Goal: Task Accomplishment & Management: Complete application form

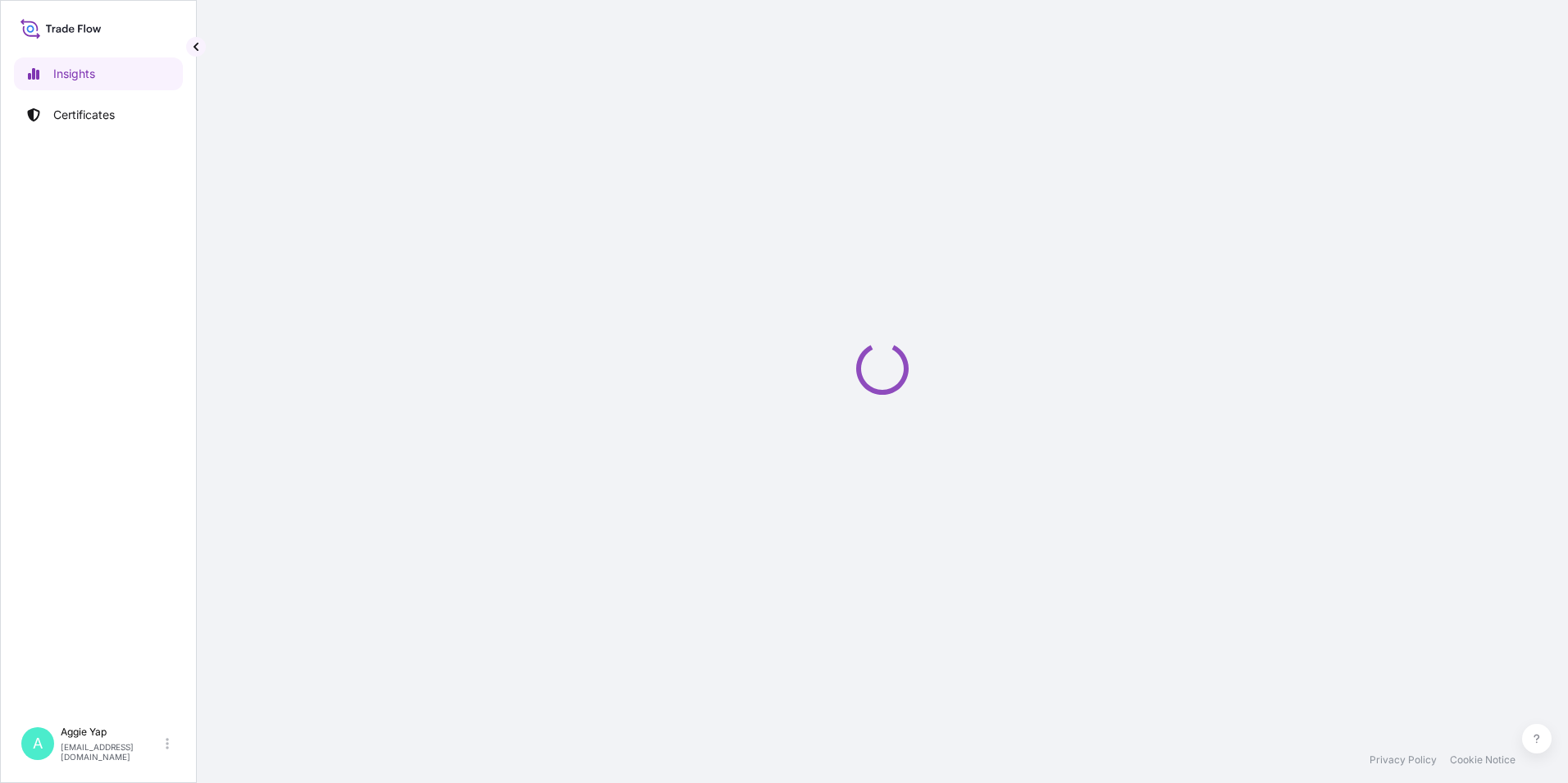
select select "2025"
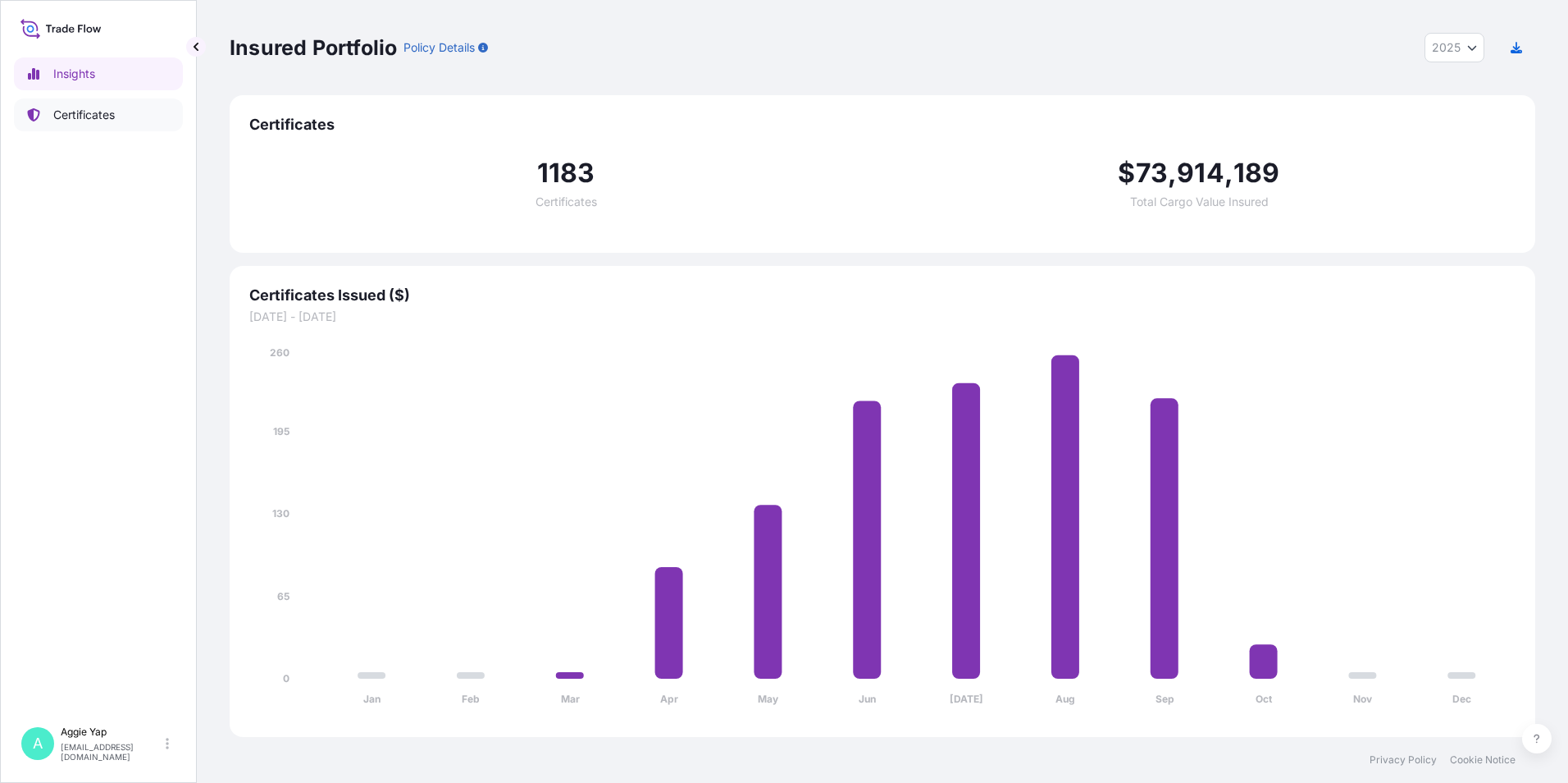
click at [115, 120] on p "Certificates" at bounding box center [84, 115] width 61 height 16
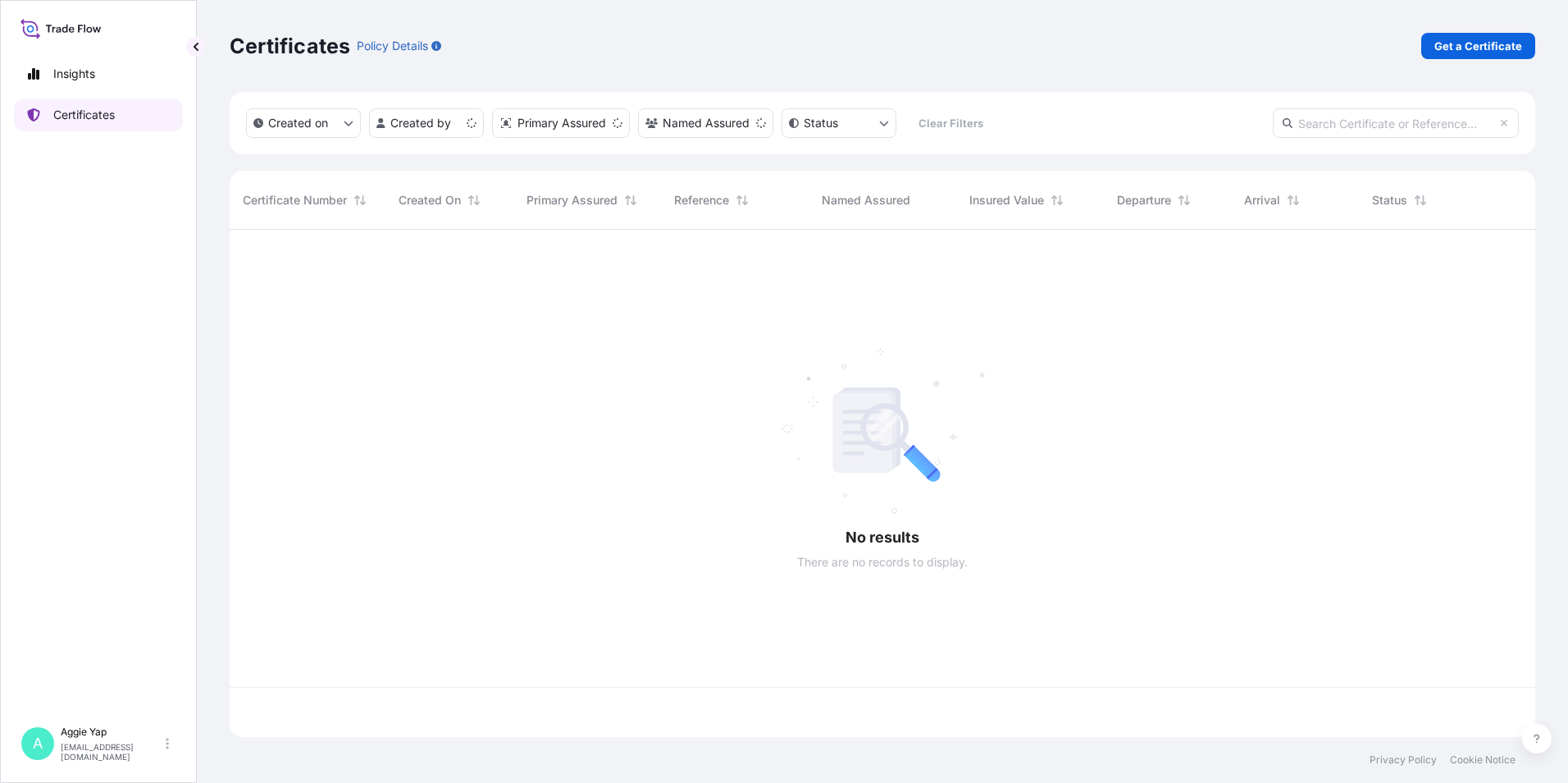
scroll to position [503, 1294]
click at [1472, 29] on div "Certificates Policy Details Get a Certificate" at bounding box center [882, 46] width 1306 height 92
click at [1472, 44] on p "Get a Certificate" at bounding box center [1478, 46] width 88 height 16
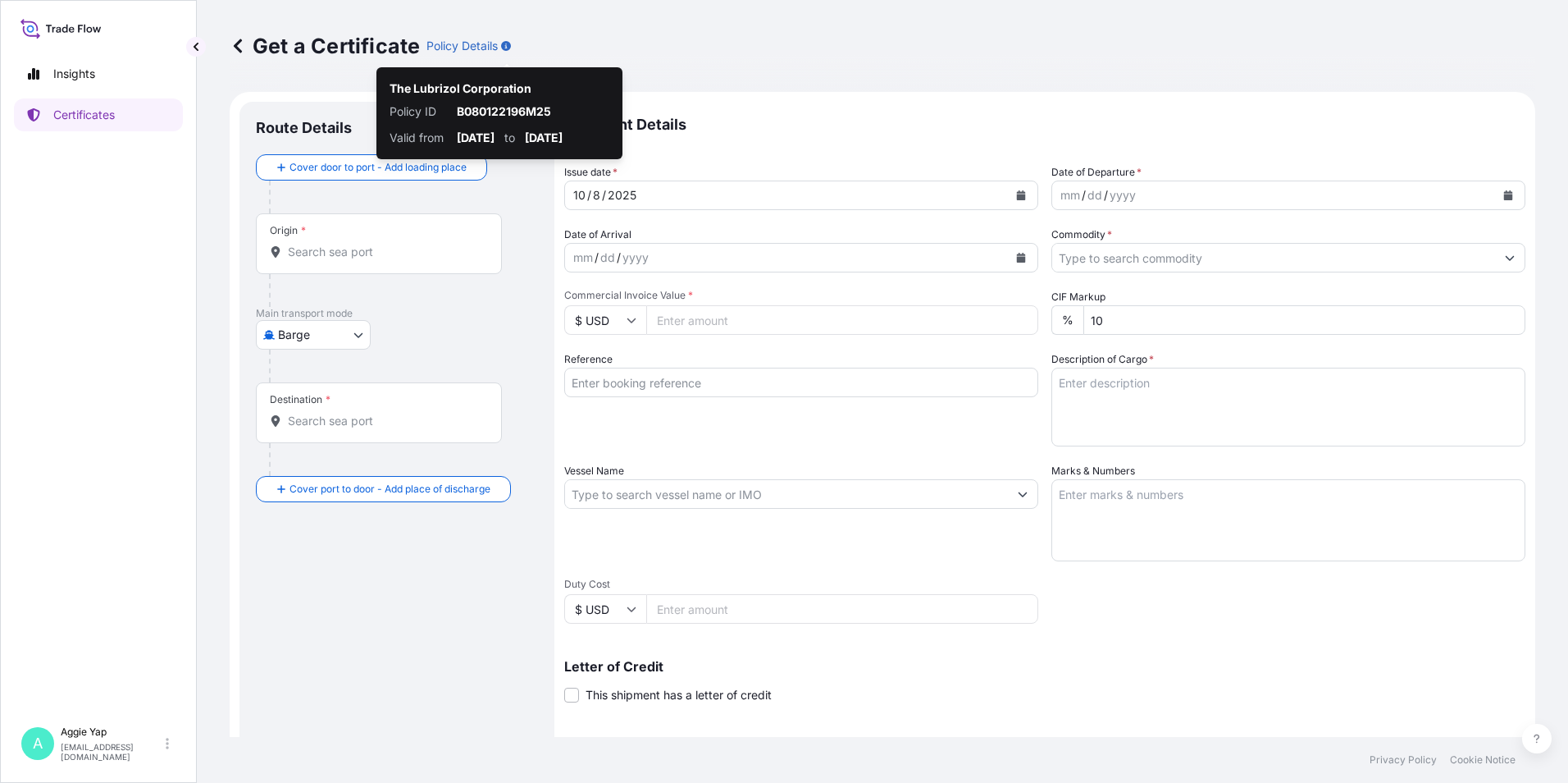
click at [334, 322] on body "Insights Certificates A [PERSON_NAME] [EMAIL_ADDRESS][DOMAIN_NAME] Get a Certif…" at bounding box center [784, 391] width 1568 height 783
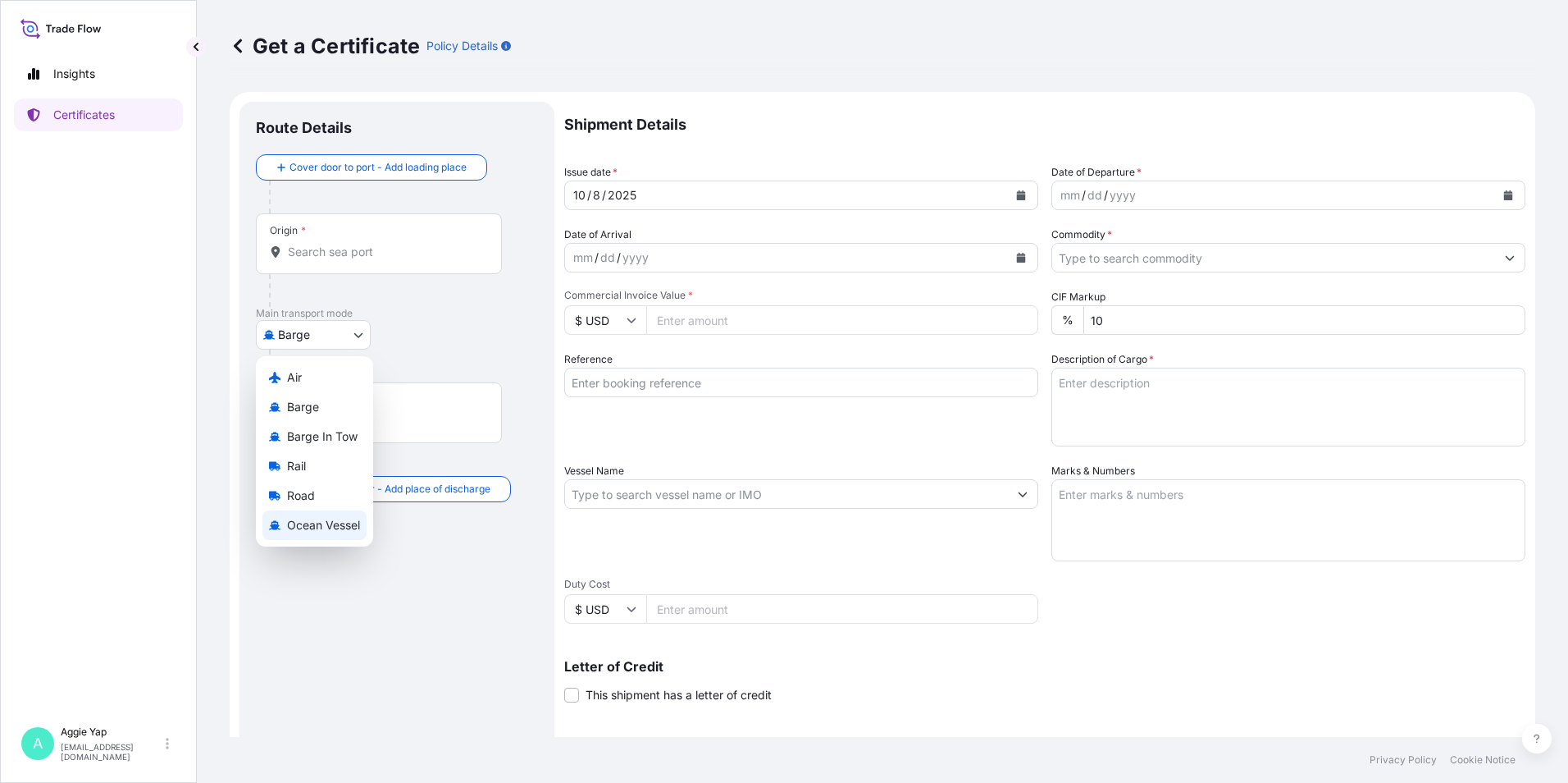
click at [317, 521] on span "Ocean Vessel" at bounding box center [324, 525] width 73 height 16
select select "Ocean Vessel"
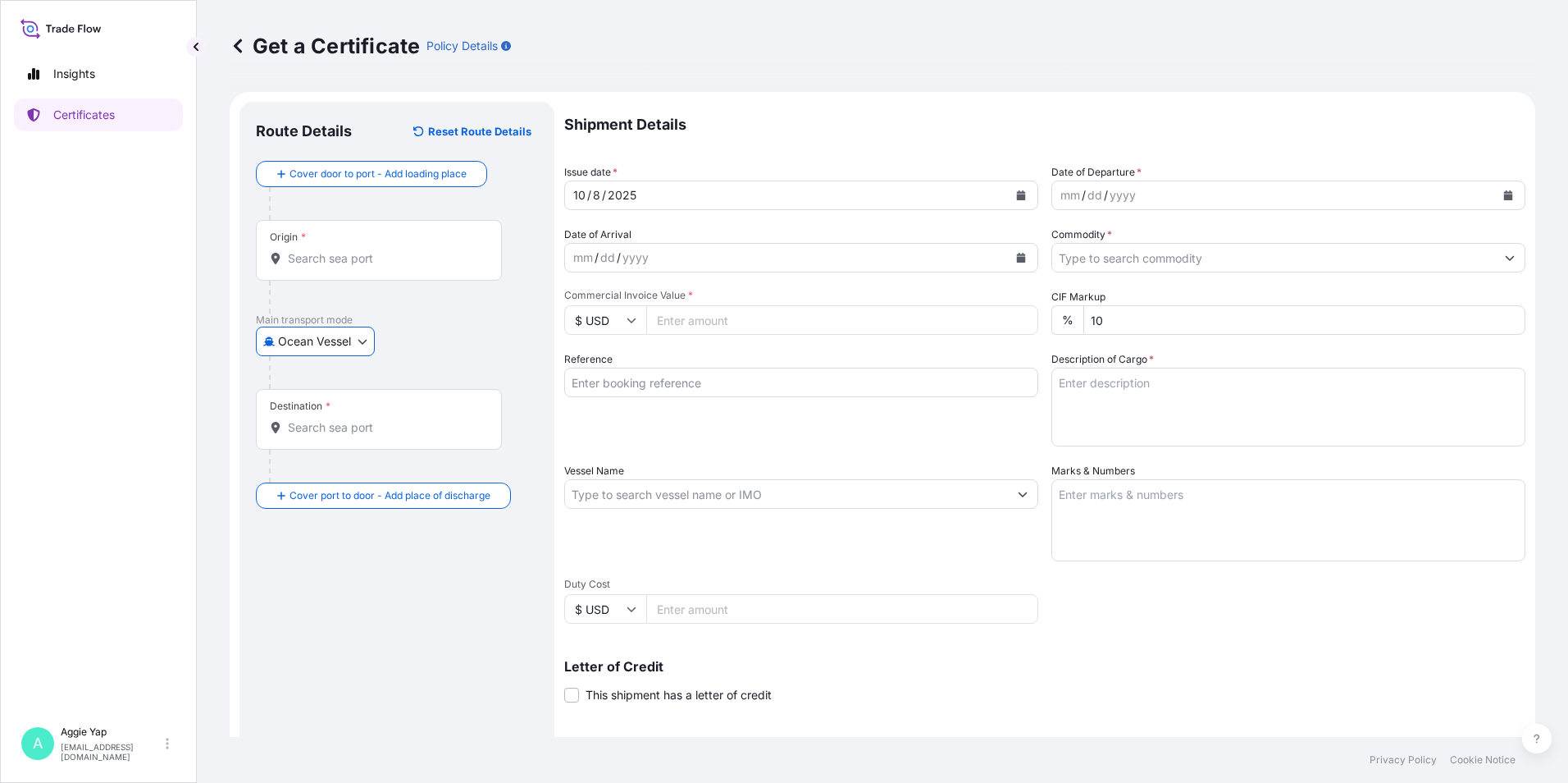
click at [359, 269] on div "Origin *" at bounding box center [378, 250] width 246 height 60
click at [359, 267] on input "Origin *" at bounding box center [385, 258] width 193 height 16
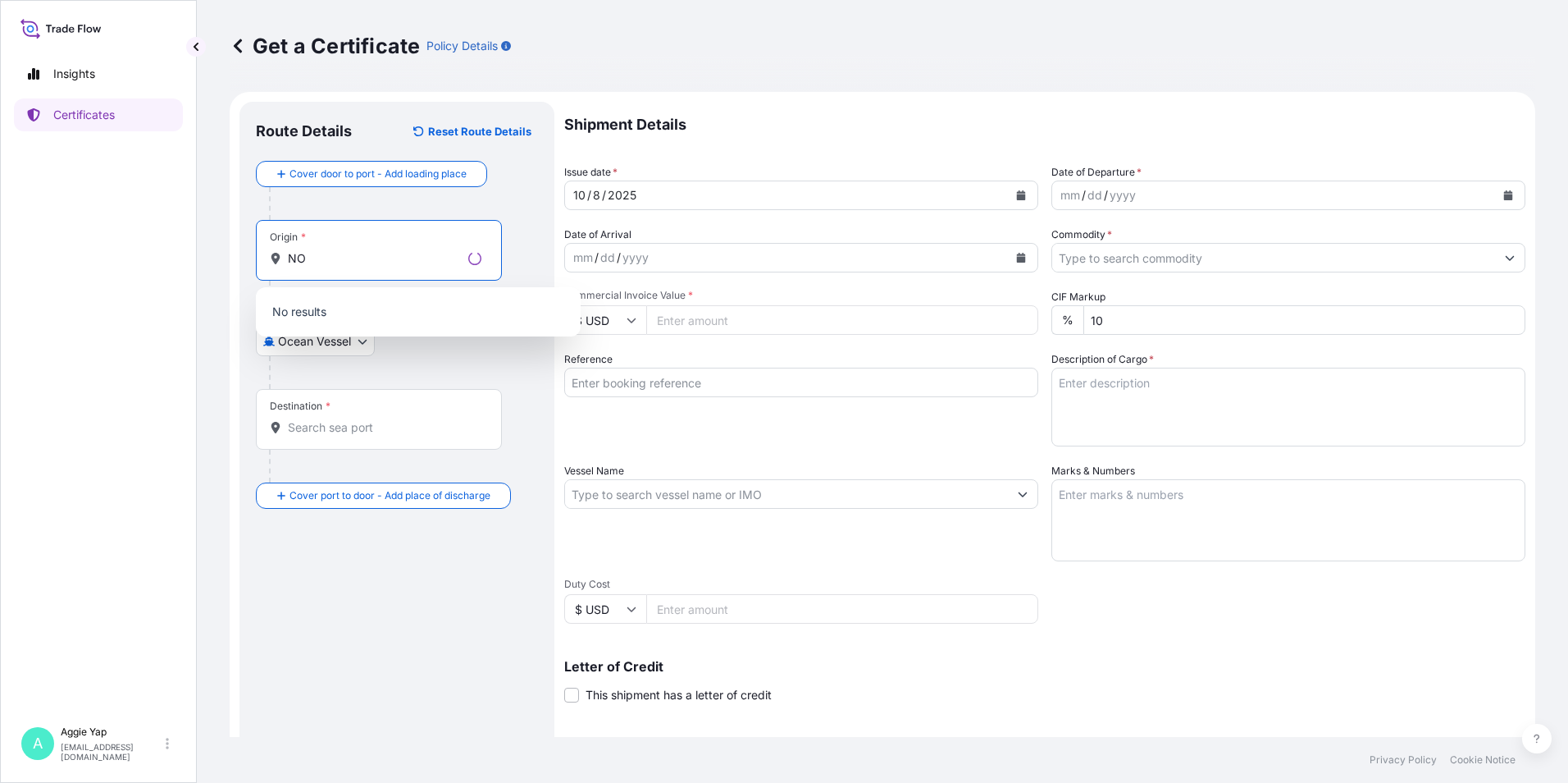
type input "N"
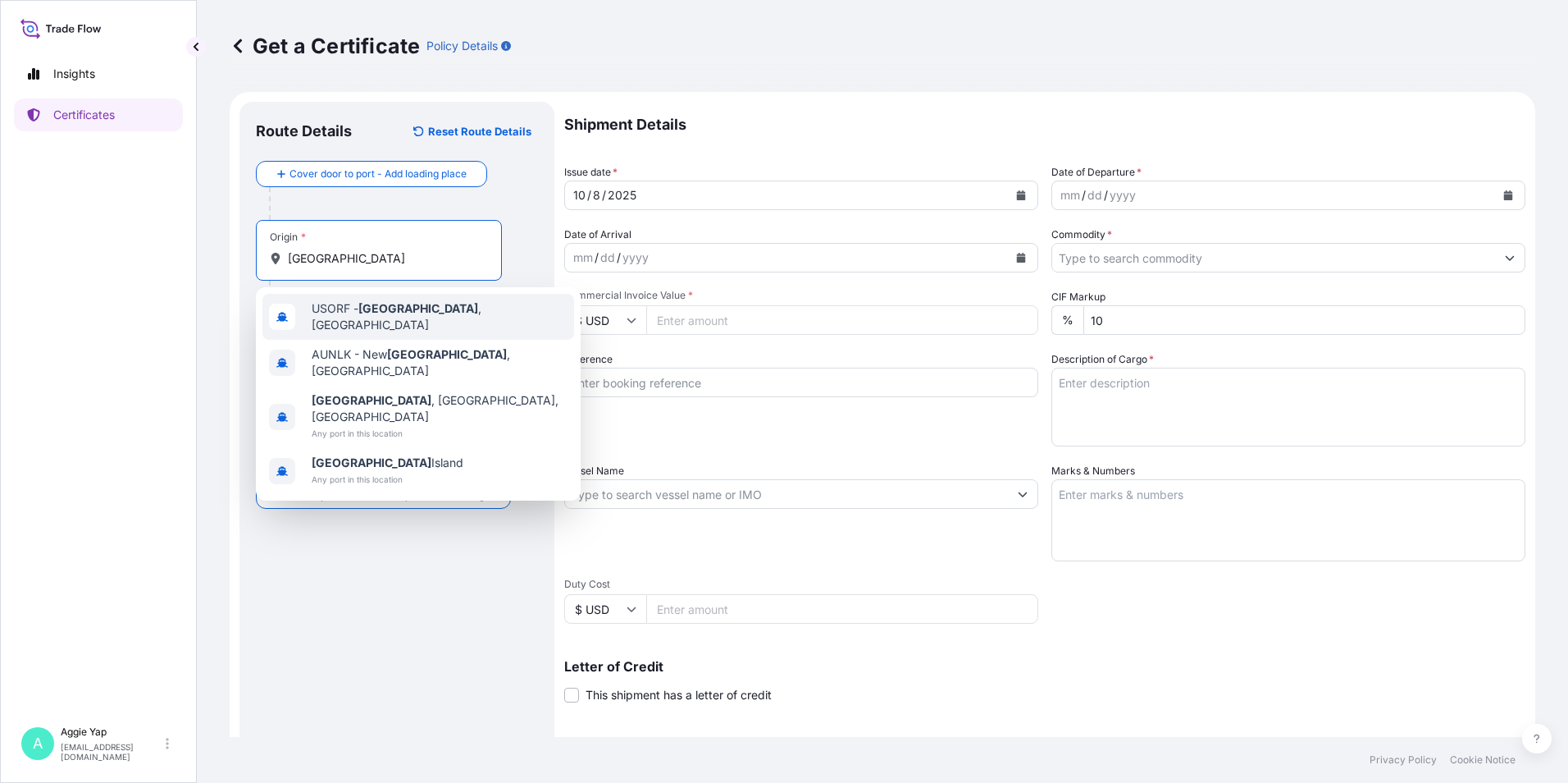
click at [459, 321] on div "USORF - [GEOGRAPHIC_DATA] , [GEOGRAPHIC_DATA]" at bounding box center [418, 316] width 312 height 46
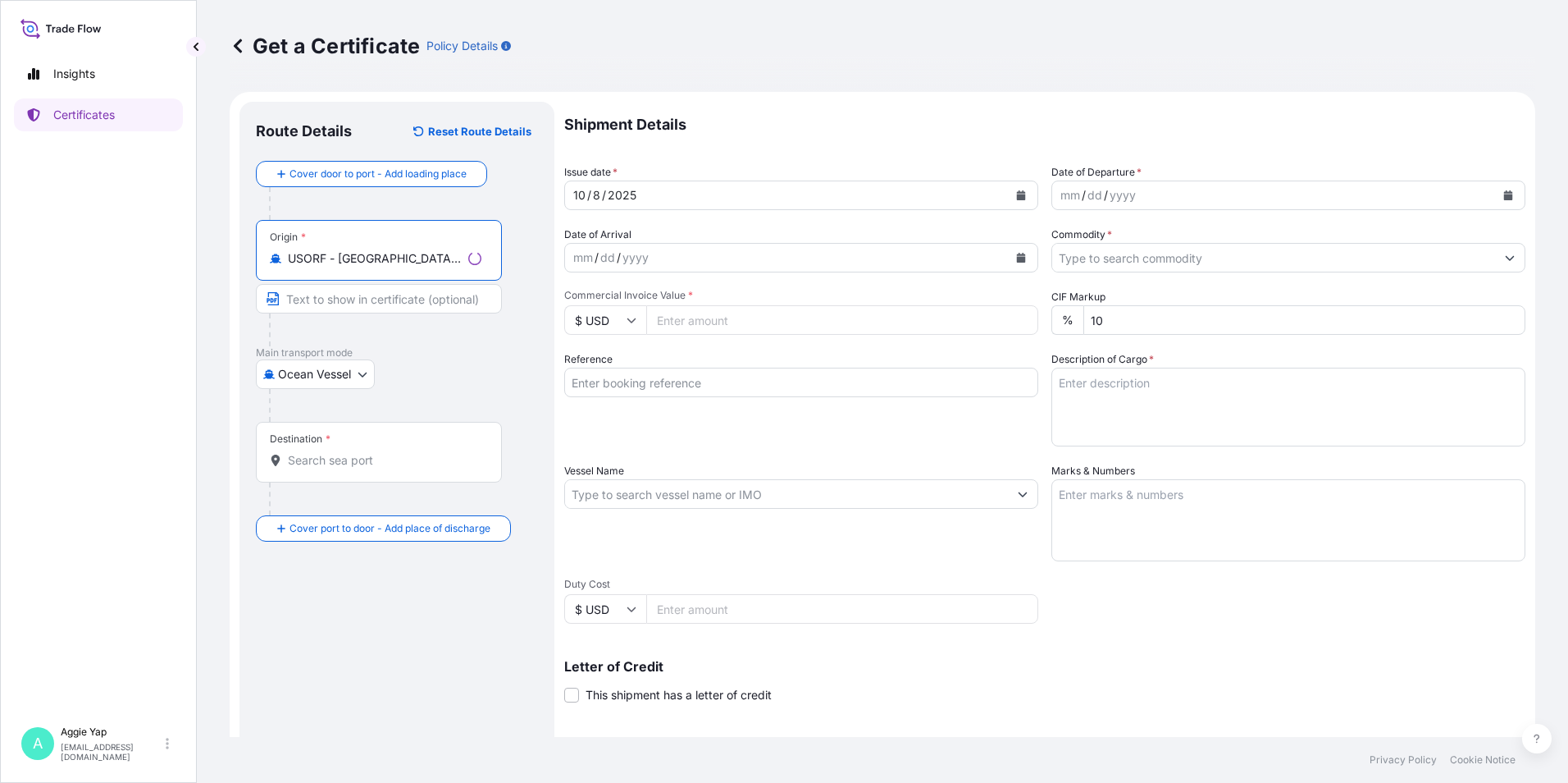
type input "USORF - [GEOGRAPHIC_DATA], [GEOGRAPHIC_DATA]"
click at [357, 460] on input "Destination *" at bounding box center [385, 460] width 193 height 16
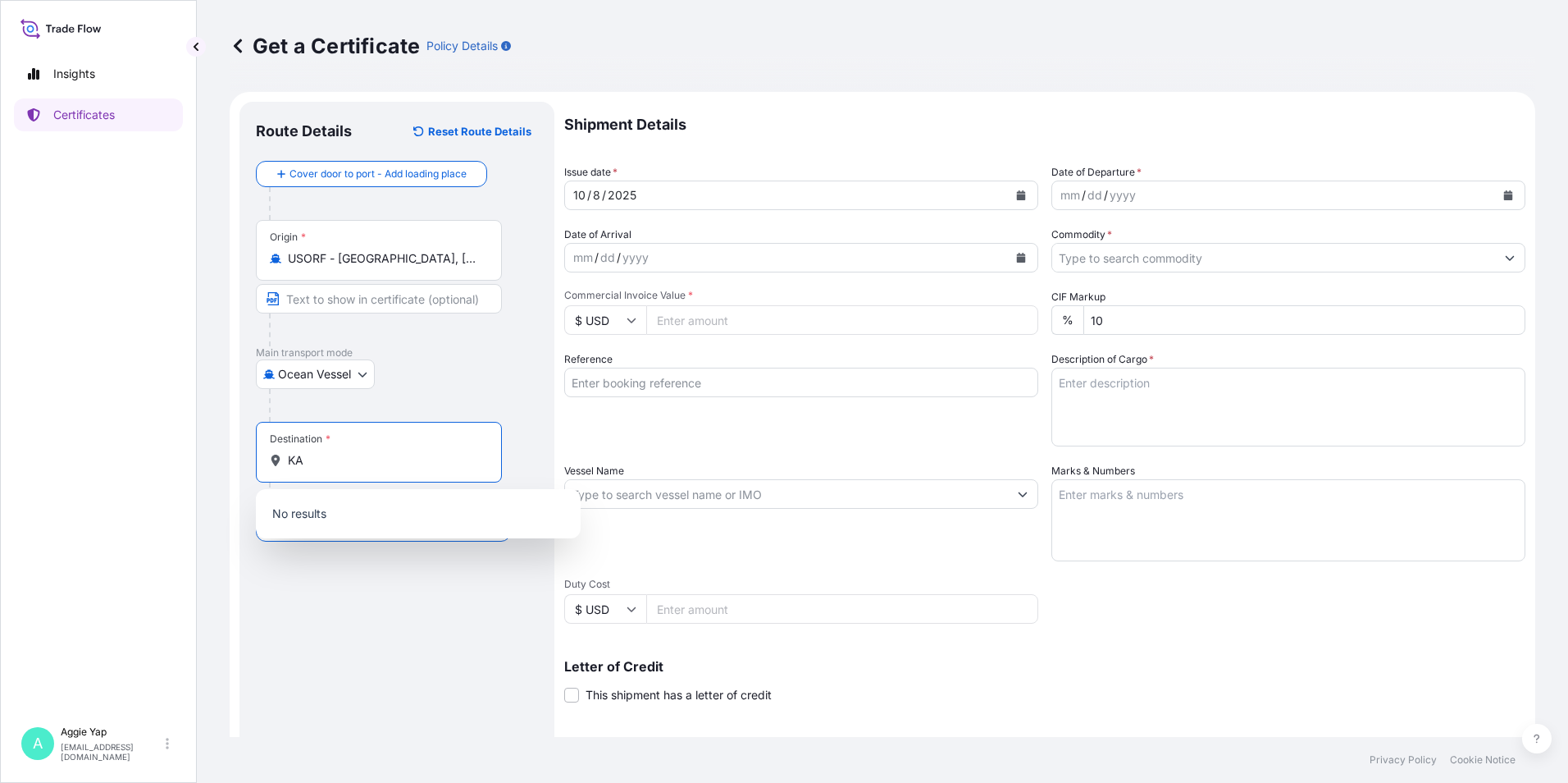
type input "K"
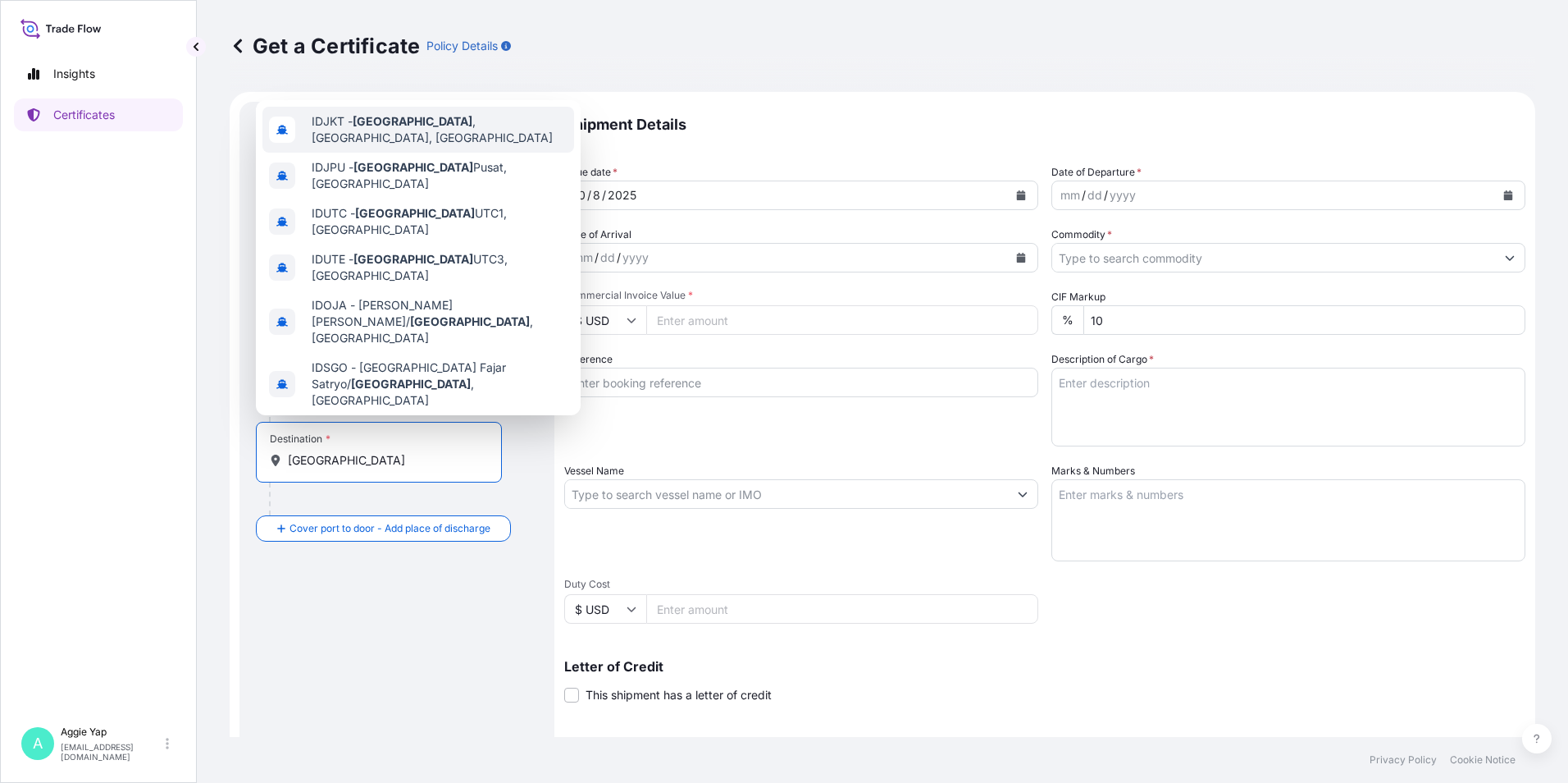
click at [456, 136] on div "IDJKT - [GEOGRAPHIC_DATA] , [GEOGRAPHIC_DATA], [GEOGRAPHIC_DATA]" at bounding box center [418, 129] width 312 height 46
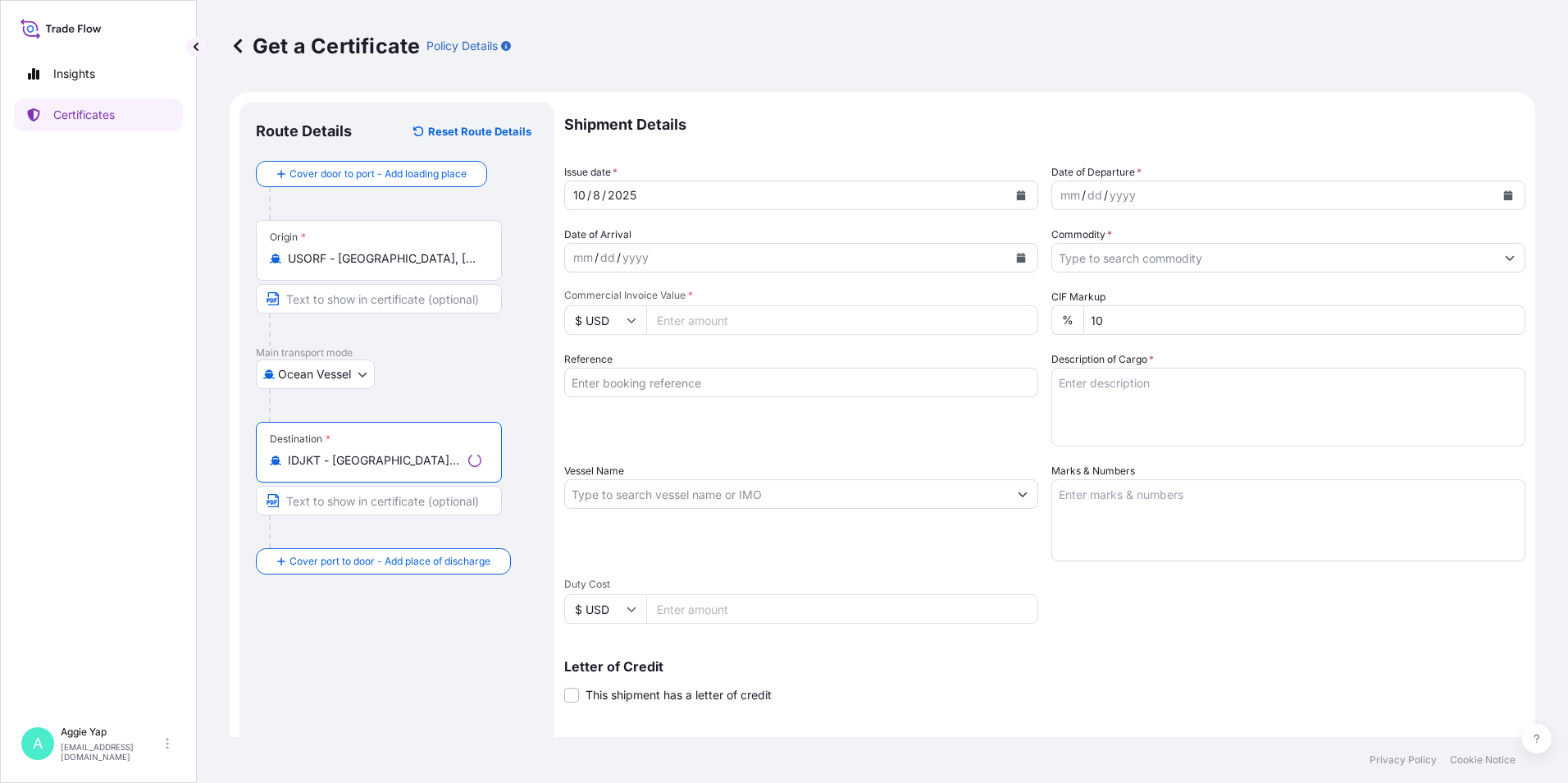
type input "IDJKT - [GEOGRAPHIC_DATA], [GEOGRAPHIC_DATA], [GEOGRAPHIC_DATA]"
click at [348, 300] on input "Text to appear on certificate" at bounding box center [378, 299] width 246 height 29
type input "[GEOGRAPHIC_DATA], [GEOGRAPHIC_DATA], [GEOGRAPHIC_DATA]"
type input "PT TRITUNGGAL ARTHAMAKMUR"
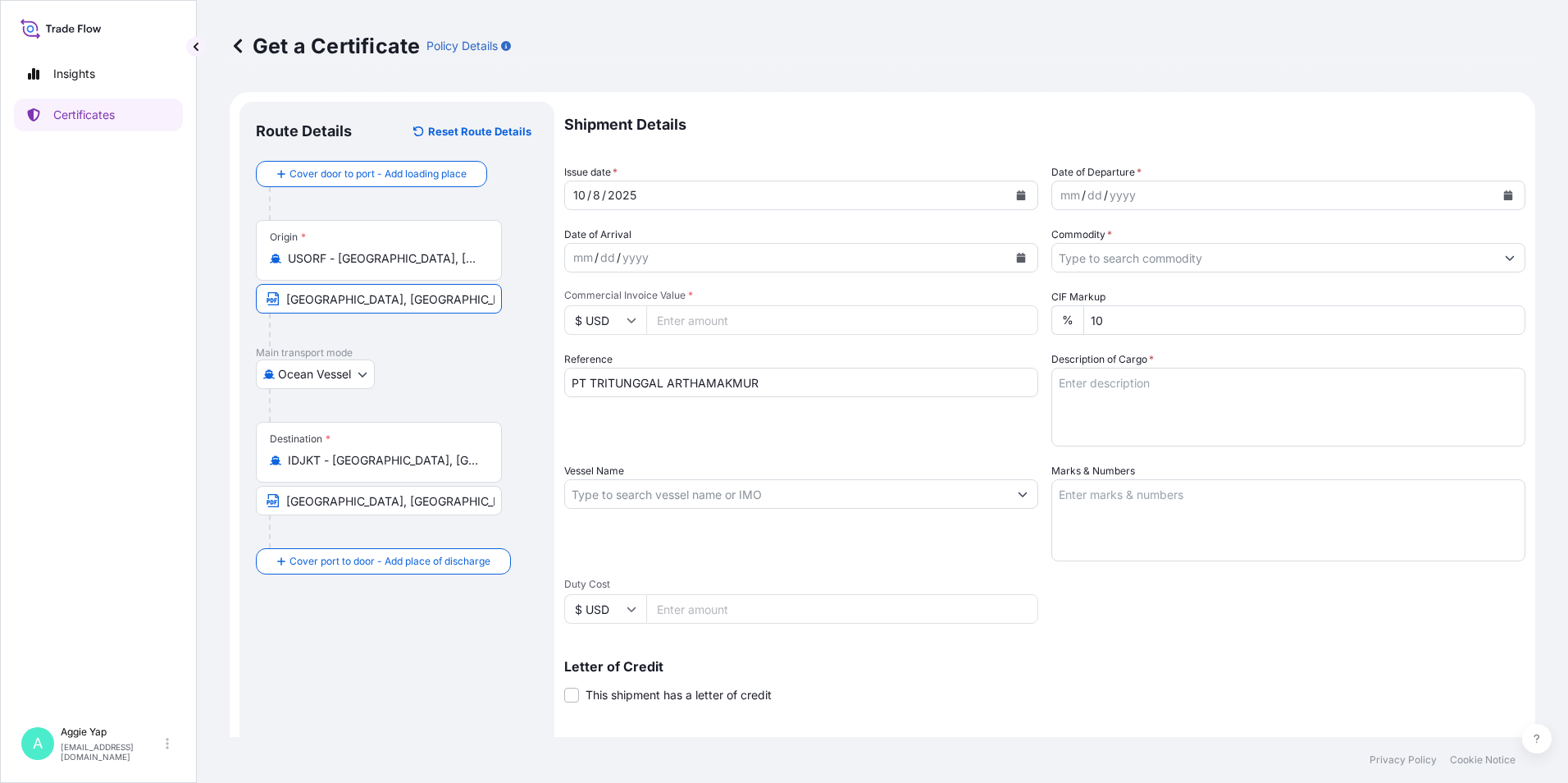
click at [1017, 199] on icon "Calendar" at bounding box center [1021, 194] width 9 height 9
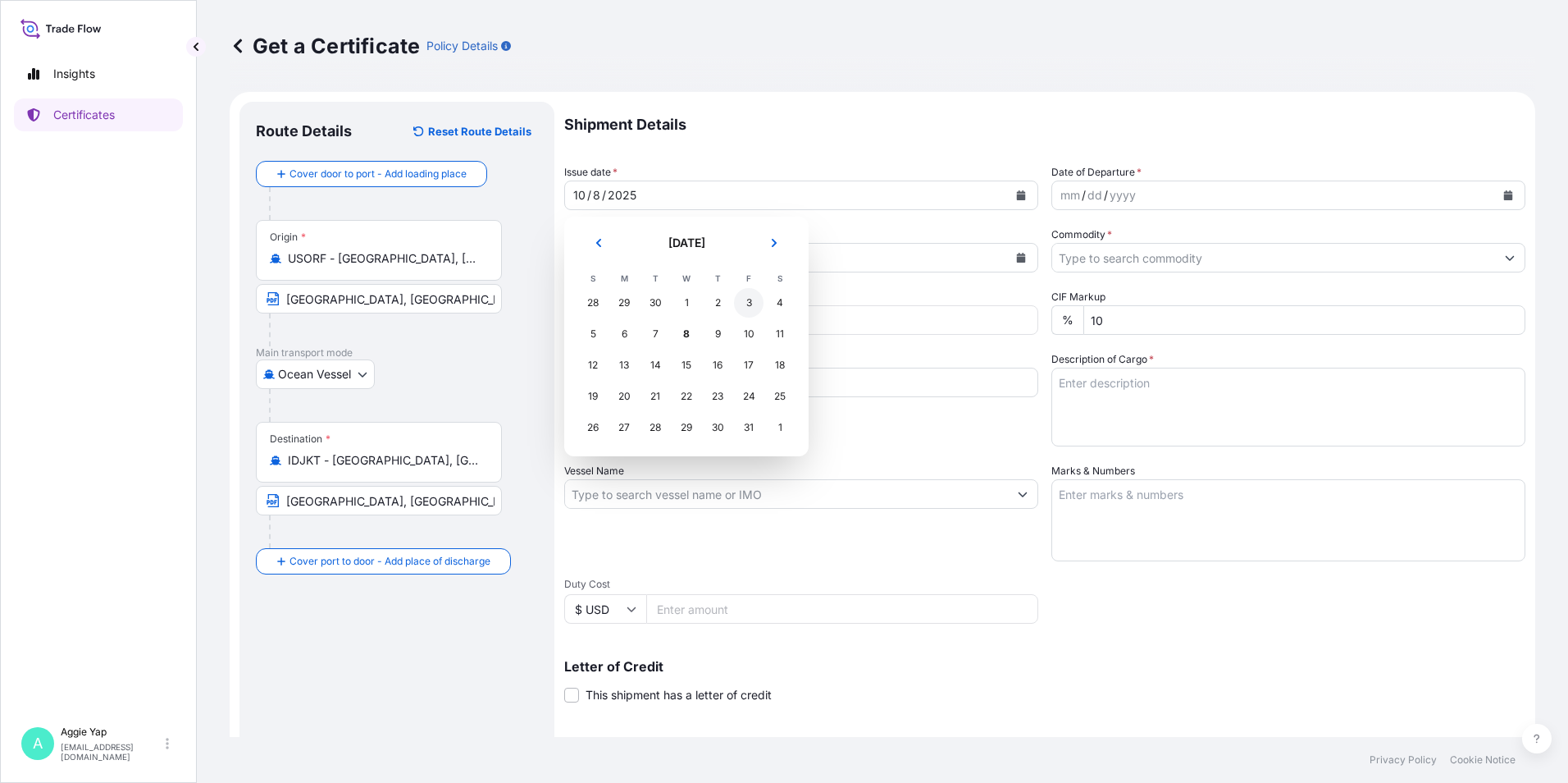
click at [748, 305] on div "3" at bounding box center [748, 303] width 29 height 29
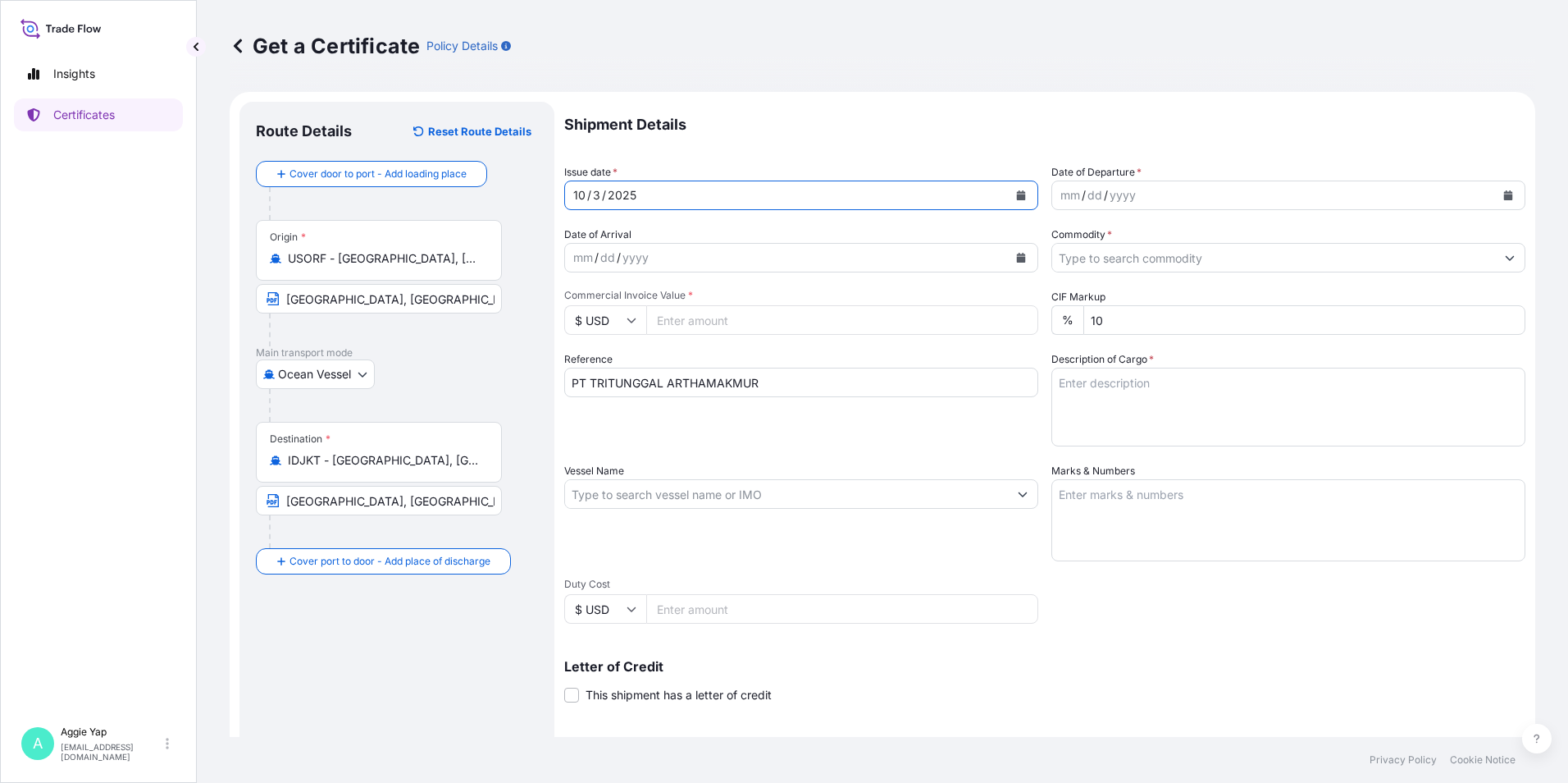
click at [1504, 196] on icon "Calendar" at bounding box center [1508, 194] width 9 height 9
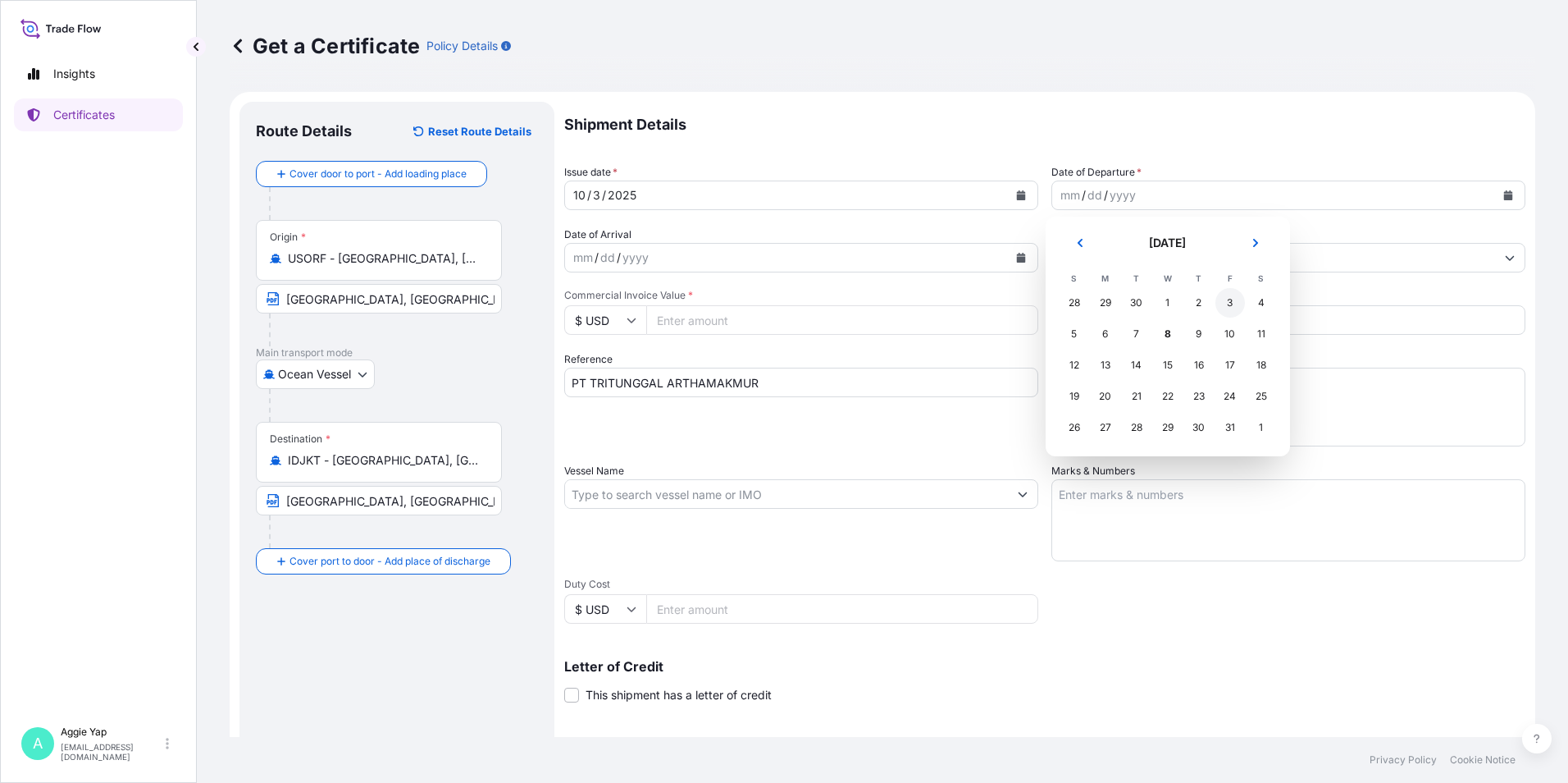
click at [1229, 299] on div "3" at bounding box center [1230, 303] width 29 height 29
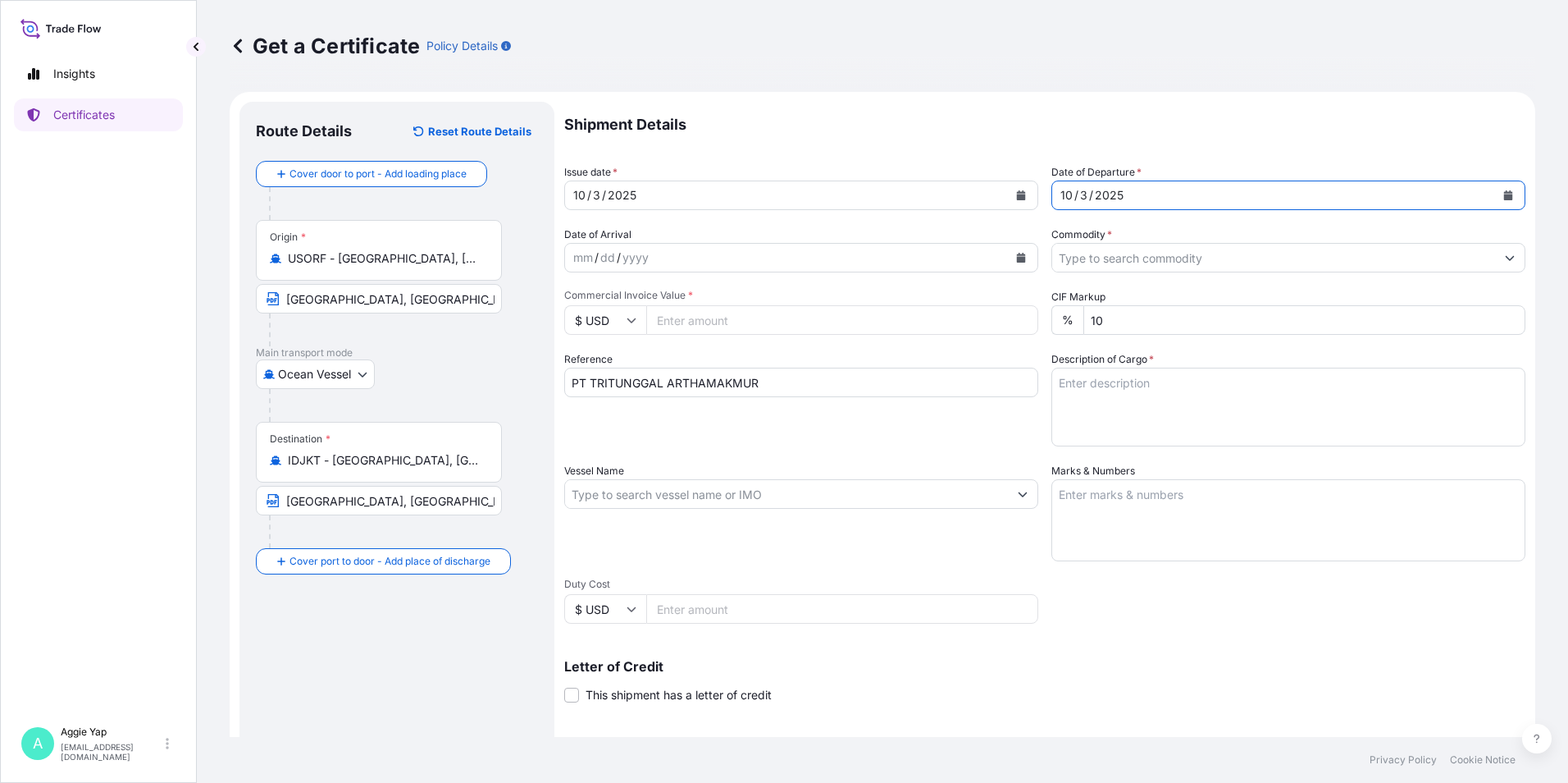
click at [1118, 264] on input "Commodity *" at bounding box center [1273, 257] width 443 height 29
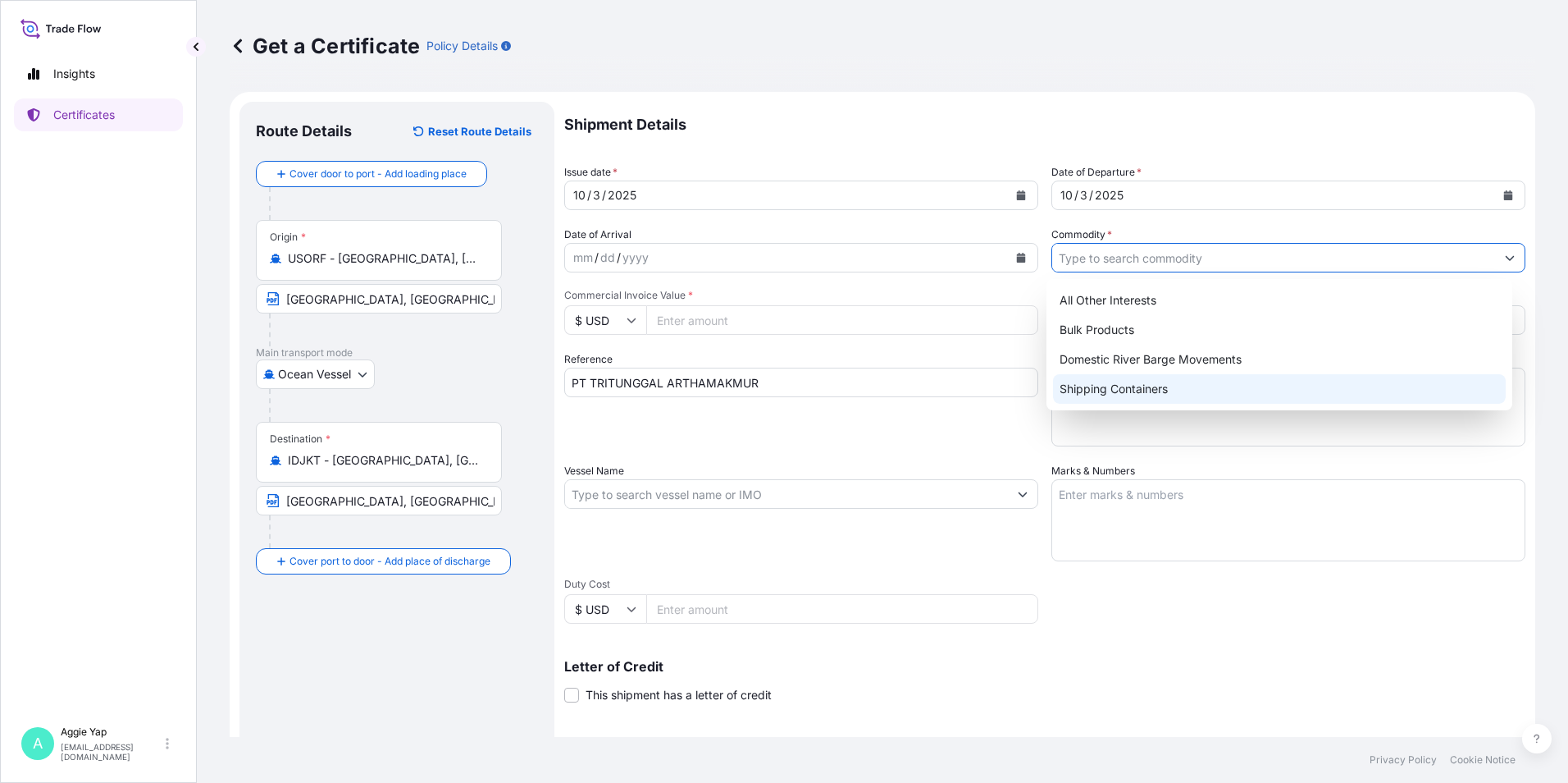
click at [1104, 388] on div "Shipping Containers" at bounding box center [1279, 388] width 453 height 29
type input "Shipping Containers"
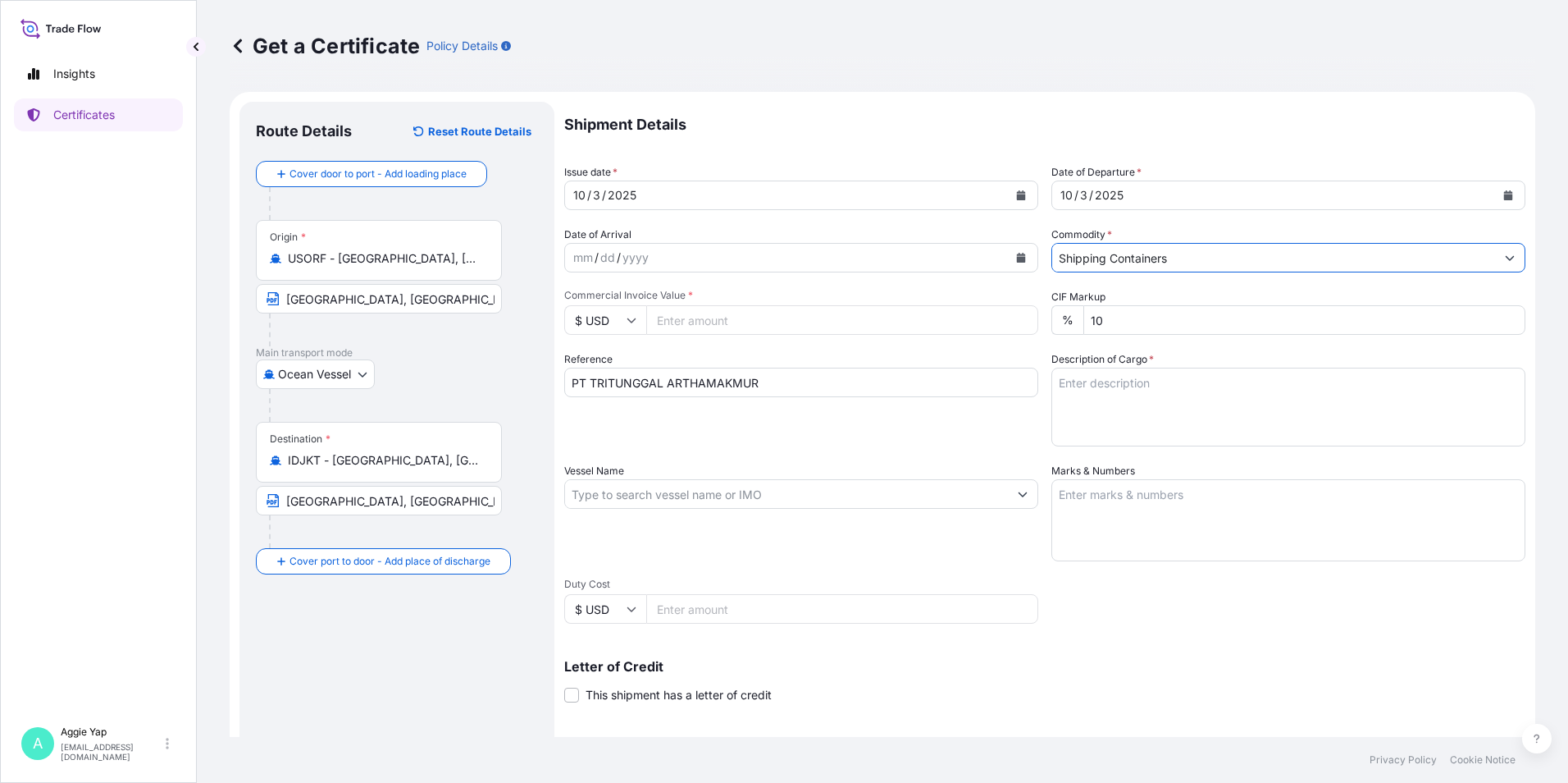
click at [756, 319] on input "Commercial Invoice Value *" at bounding box center [842, 319] width 392 height 29
click at [709, 325] on input "Commercial Invoice Value *" at bounding box center [842, 319] width 392 height 29
type input "143167.36"
click at [898, 433] on div "Reference PT TRITUNGGAL ARTHAMAKMUR" at bounding box center [801, 399] width 474 height 95
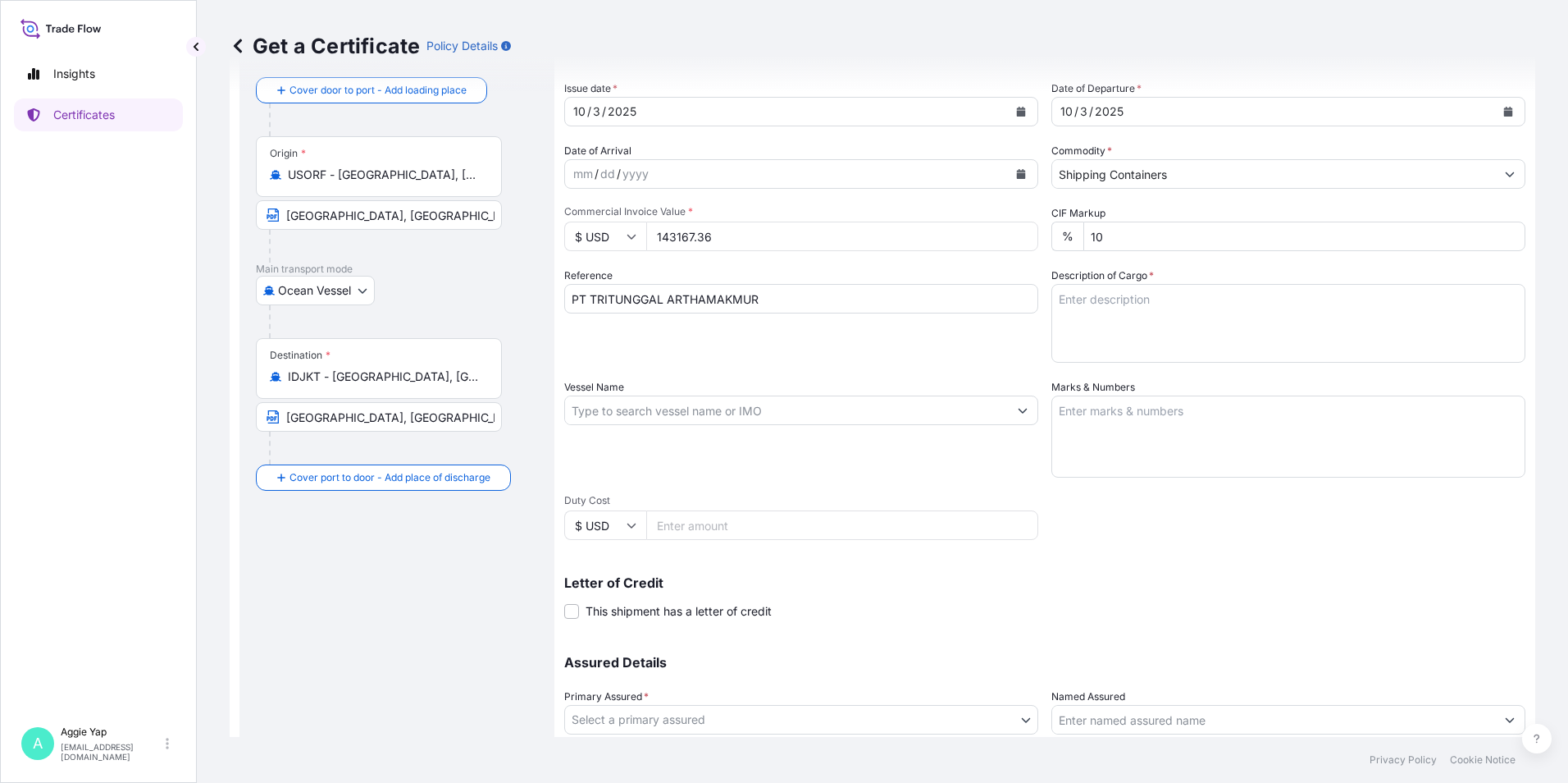
scroll to position [164, 0]
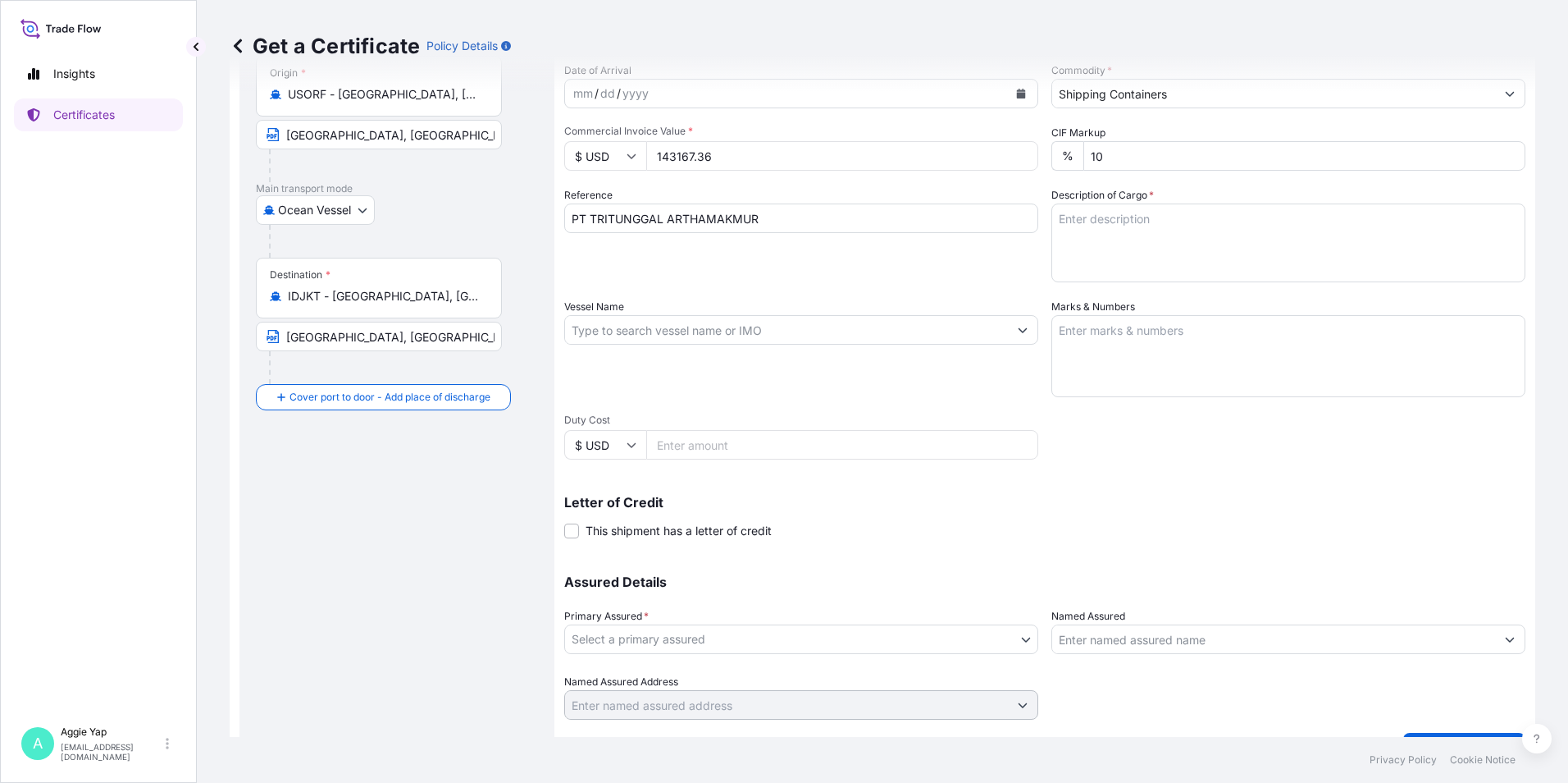
click at [1112, 254] on textarea "Description of Cargo *" at bounding box center [1288, 243] width 474 height 79
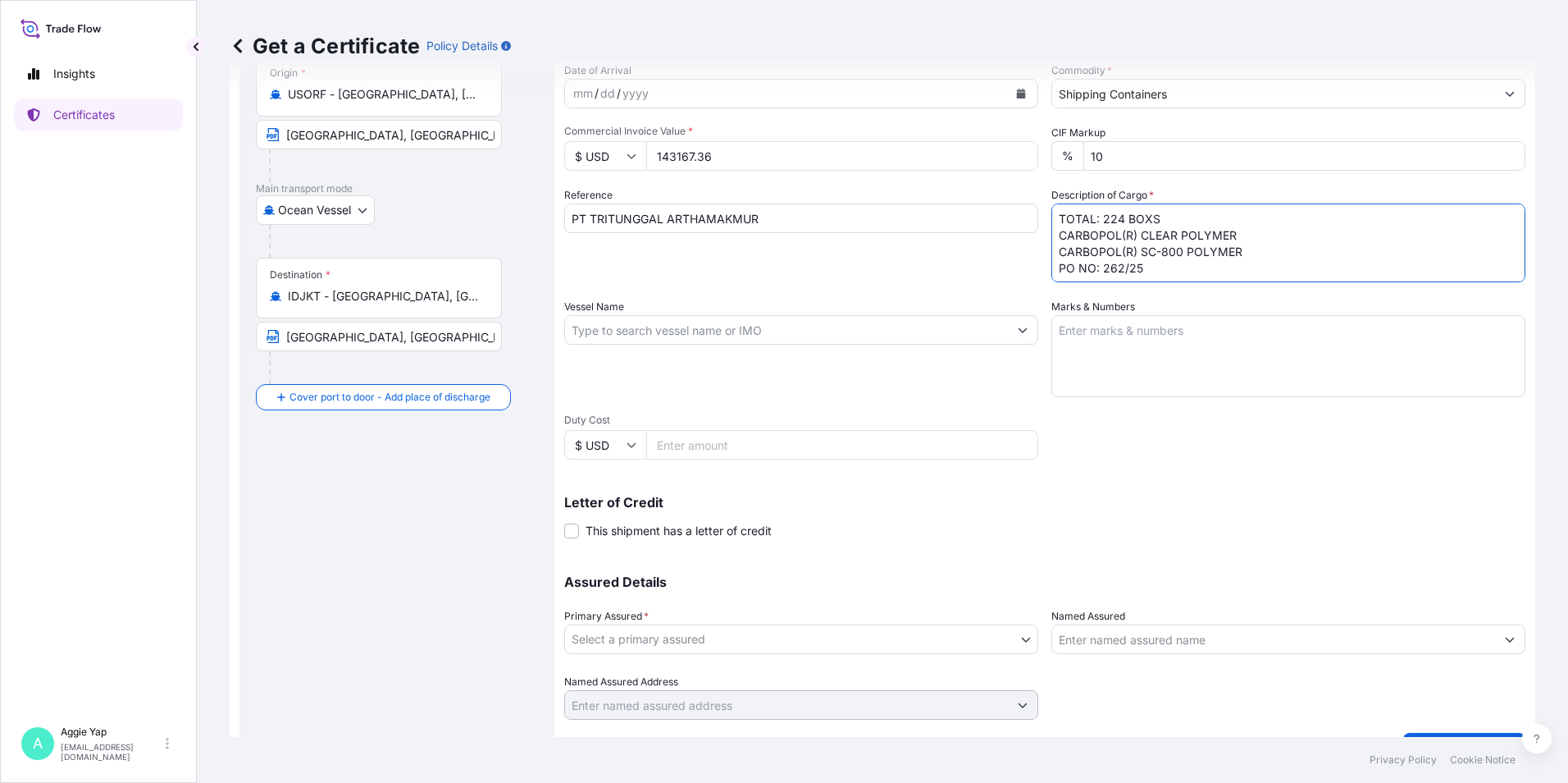
type textarea "TOTAL: 224 BOXS CARBOPOL(R) CLEAR POLYMER CARBOPOL(R) SC-800 POLYMER PO NO: 262…"
click at [719, 330] on input "Vessel Name" at bounding box center [786, 330] width 443 height 29
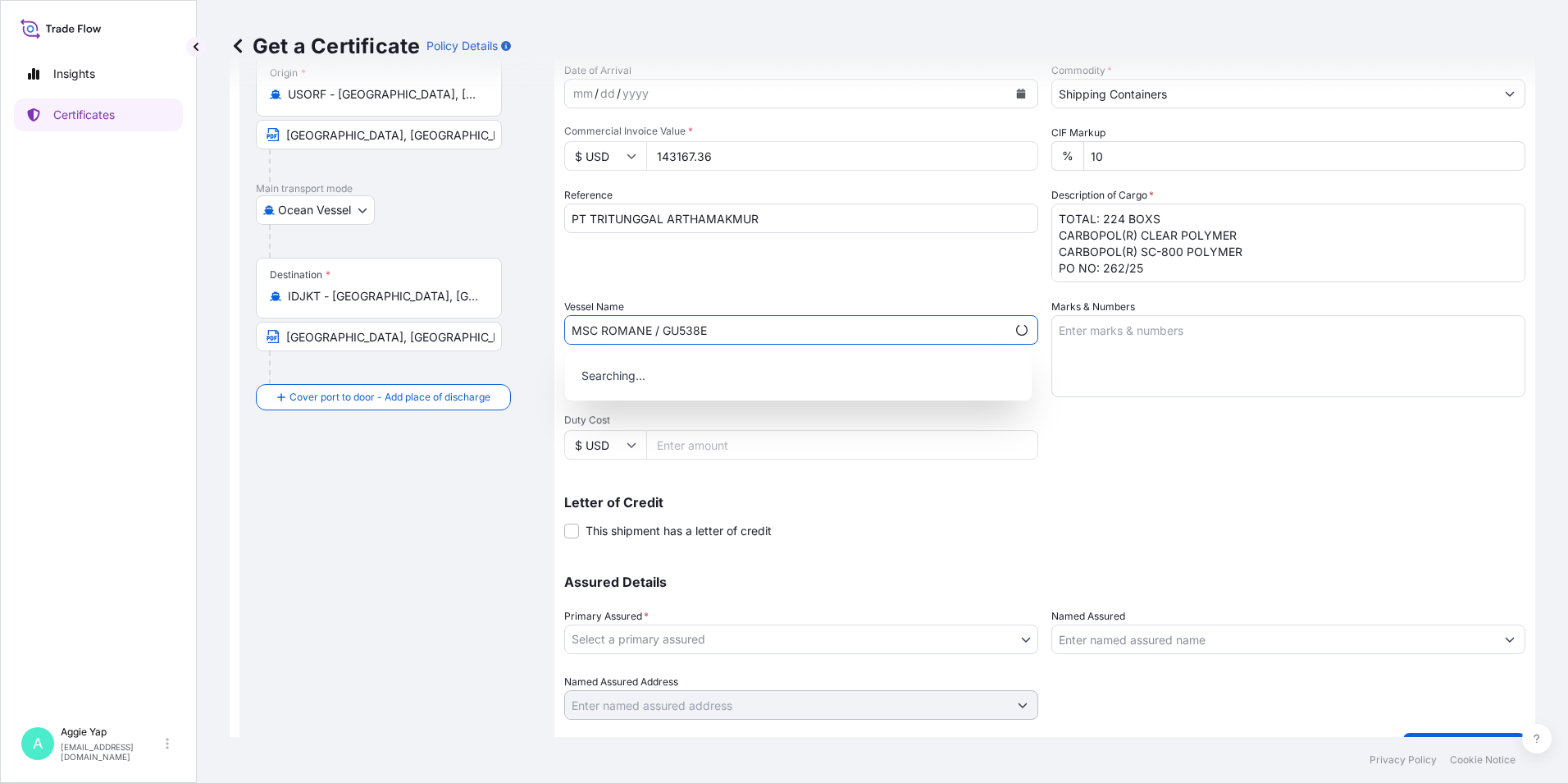
type input "MSC ROMANE / GU538E"
click at [727, 381] on div "Use "MSC ROMANE / GU538E"" at bounding box center [797, 372] width 453 height 29
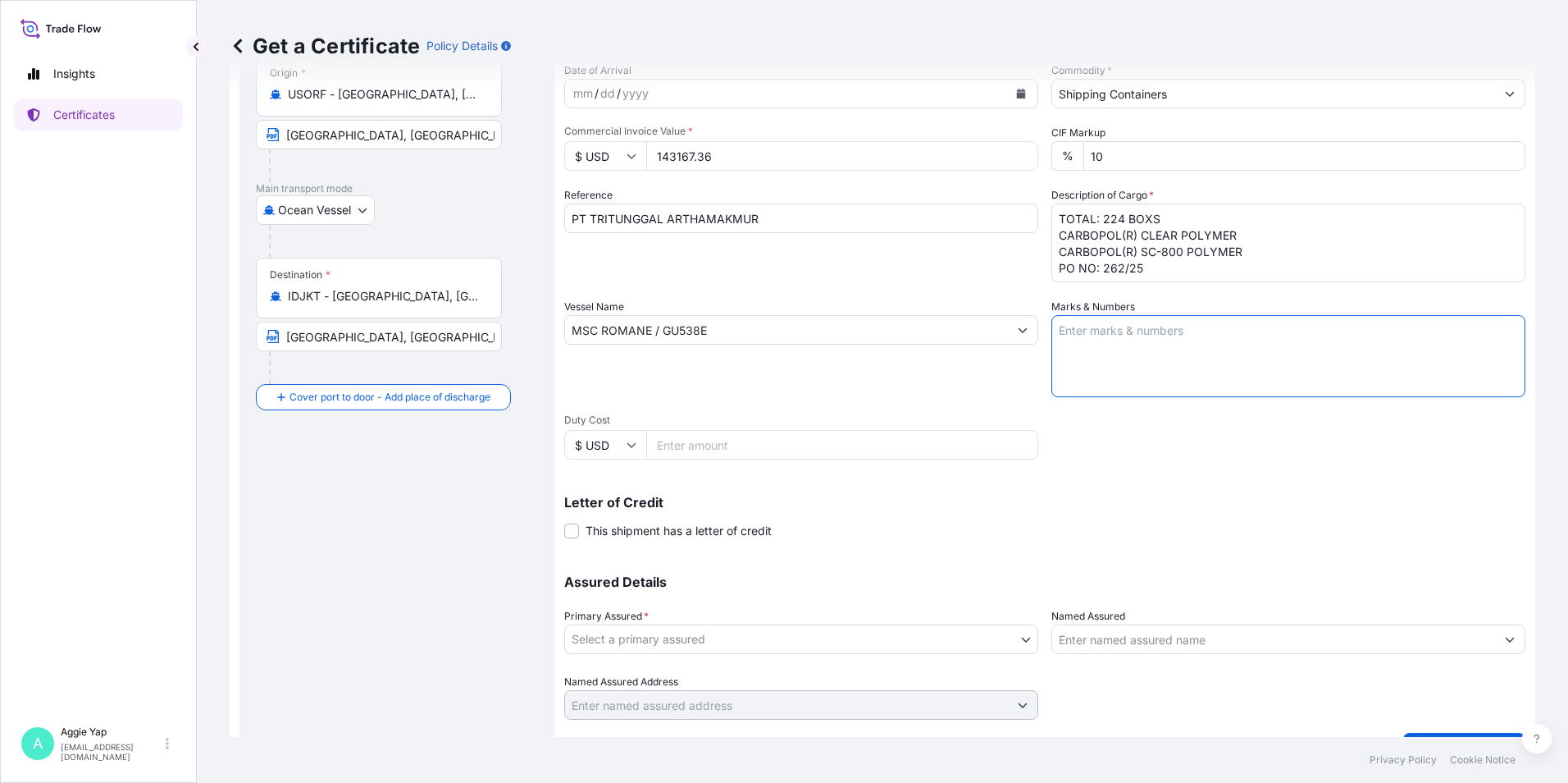
drag, startPoint x: 1183, startPoint y: 332, endPoint x: 1178, endPoint y: 355, distance: 23.5
click at [1182, 336] on textarea "Marks & Numbers" at bounding box center [1288, 356] width 474 height 82
type textarea "AS PER BILL OF LADING"
click at [1149, 442] on div "Shipment Details Issue date * [DATE] Date of Departure * [DATE] Date of Arrival…" at bounding box center [1045, 329] width 961 height 782
drag, startPoint x: 1055, startPoint y: 332, endPoint x: 1118, endPoint y: 331, distance: 63.0
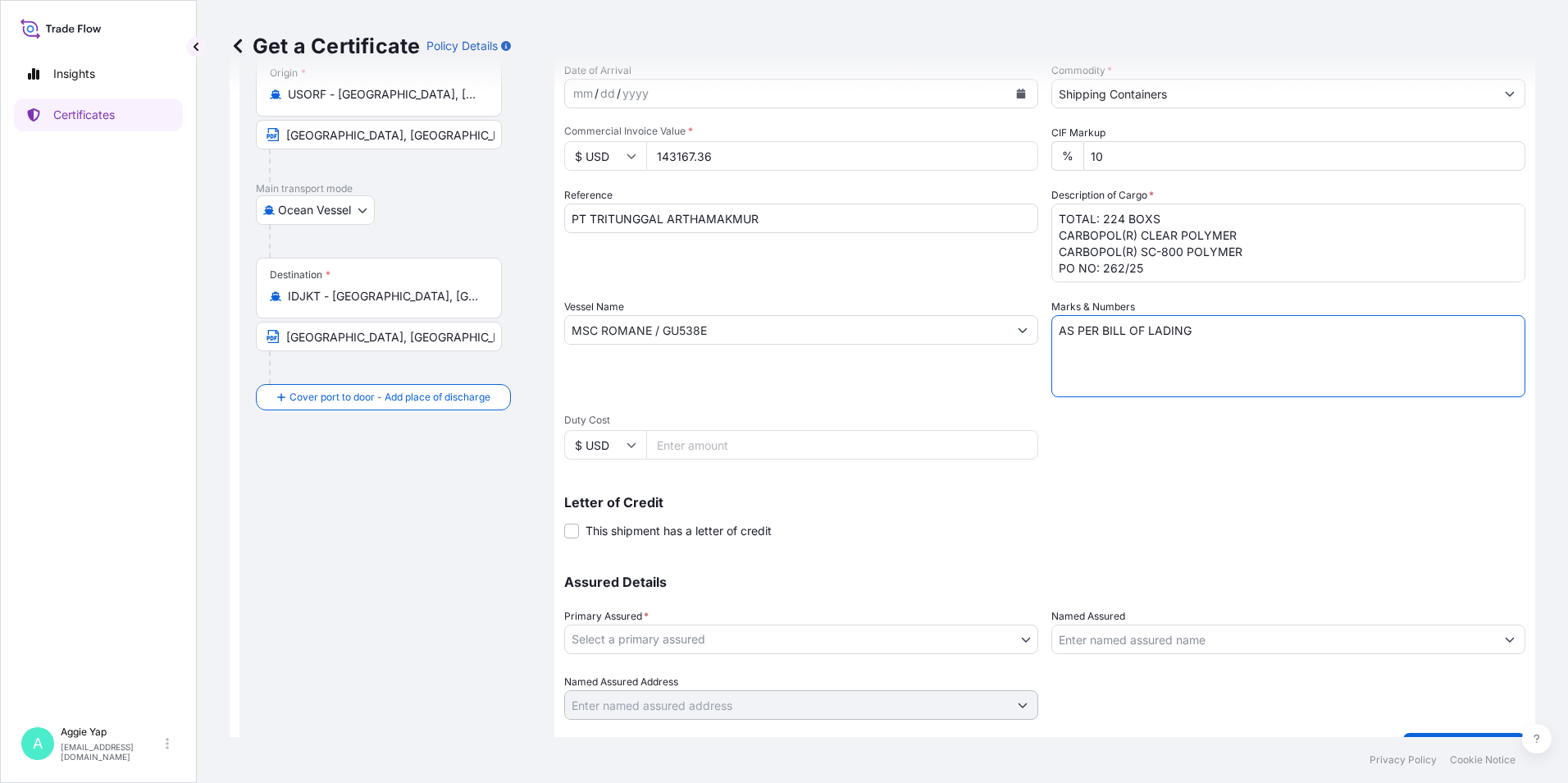
click at [1113, 328] on textarea "AS PER BILL OF LADING" at bounding box center [1288, 356] width 474 height 82
click at [1224, 343] on textarea "AS PER BILL OF LADING" at bounding box center [1288, 356] width 474 height 82
click at [1162, 438] on div "Shipment Details Issue date * [DATE] Date of Departure * [DATE] Date of Arrival…" at bounding box center [1045, 329] width 961 height 782
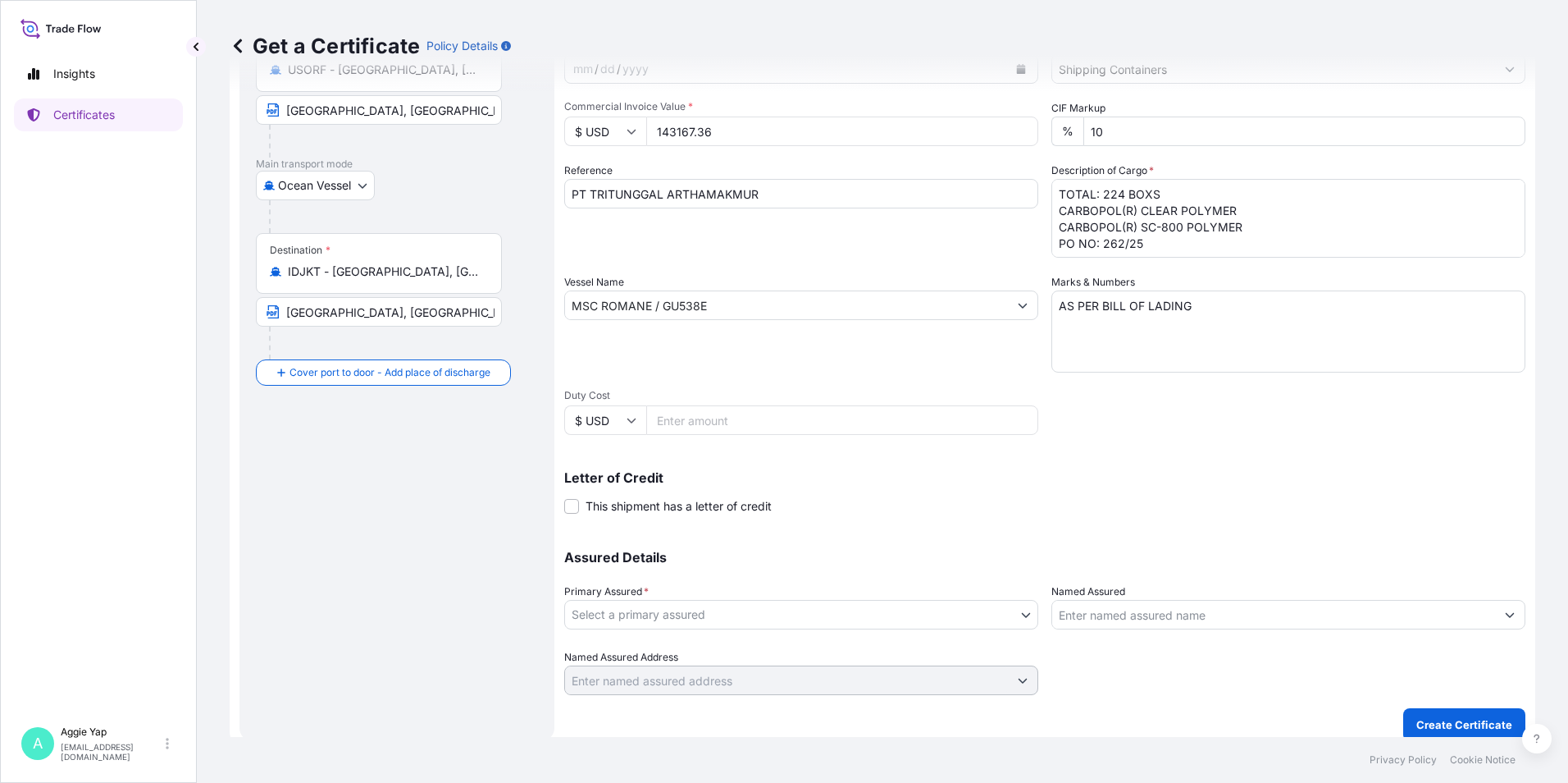
scroll to position [203, 0]
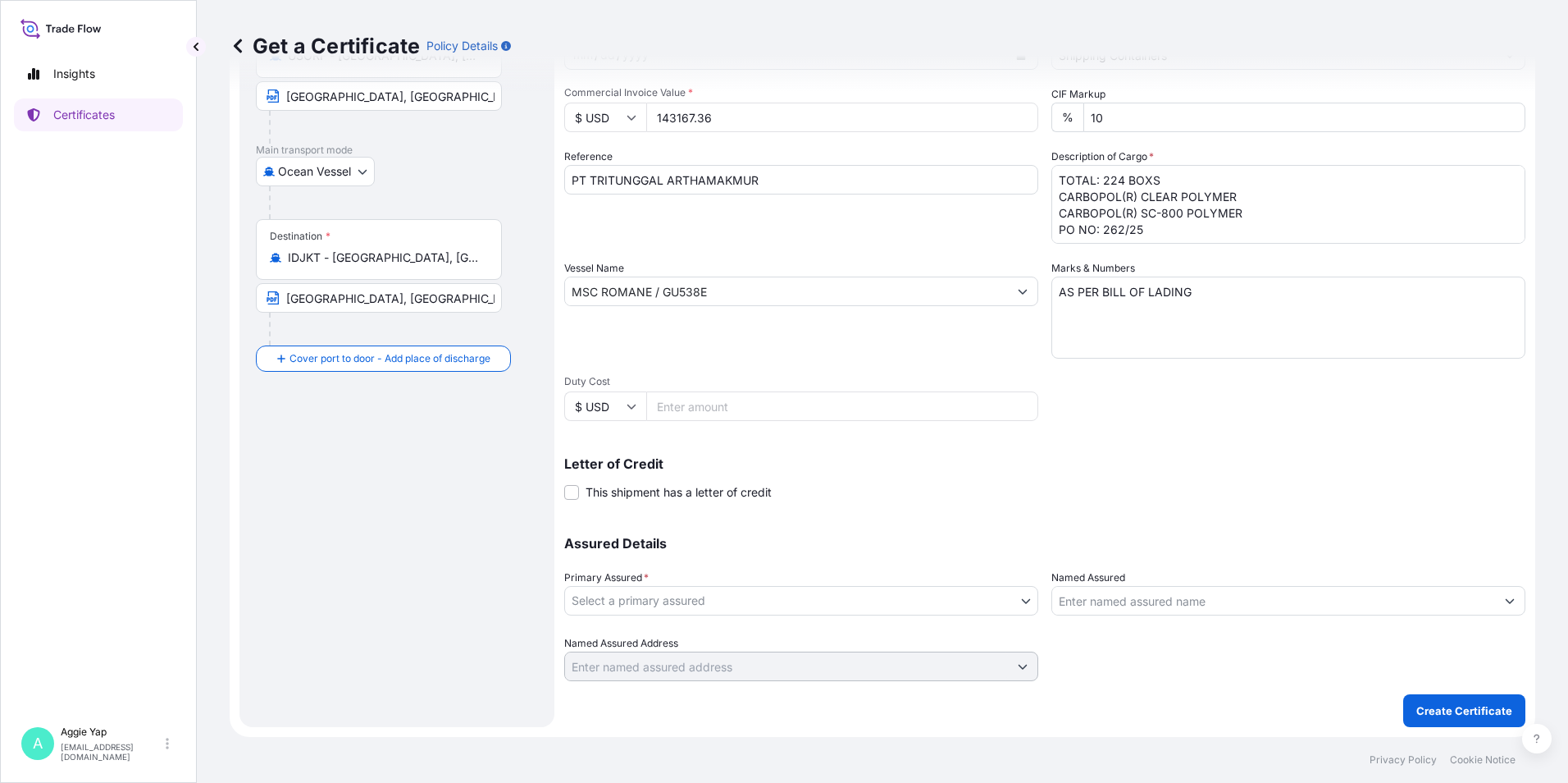
click at [745, 611] on body "Insights Certificates A [PERSON_NAME] [EMAIL_ADDRESS][DOMAIN_NAME] Get a Certif…" at bounding box center [784, 391] width 1568 height 783
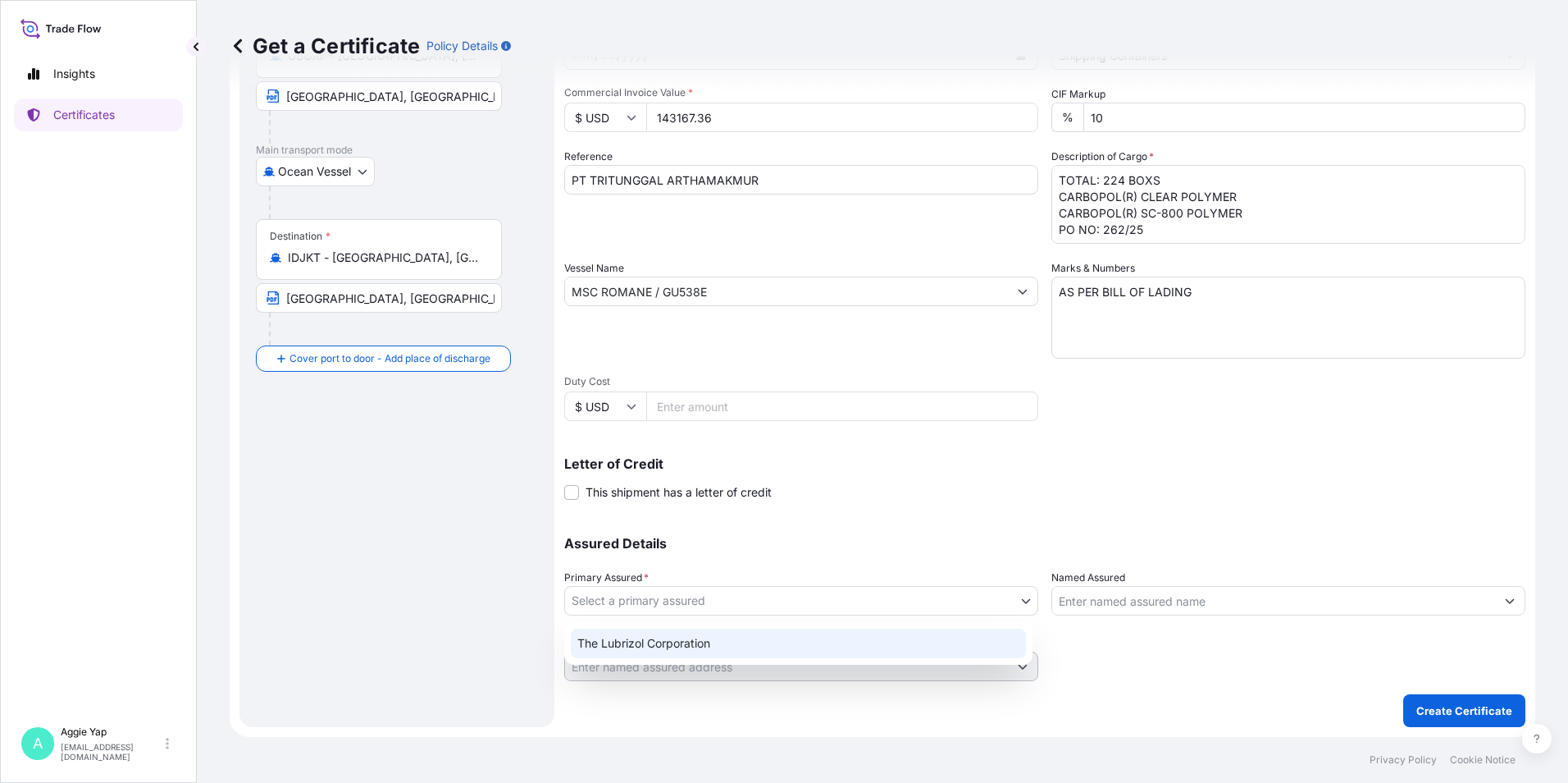
click at [721, 639] on div "The Lubrizol Corporation" at bounding box center [797, 643] width 455 height 29
select select "31566"
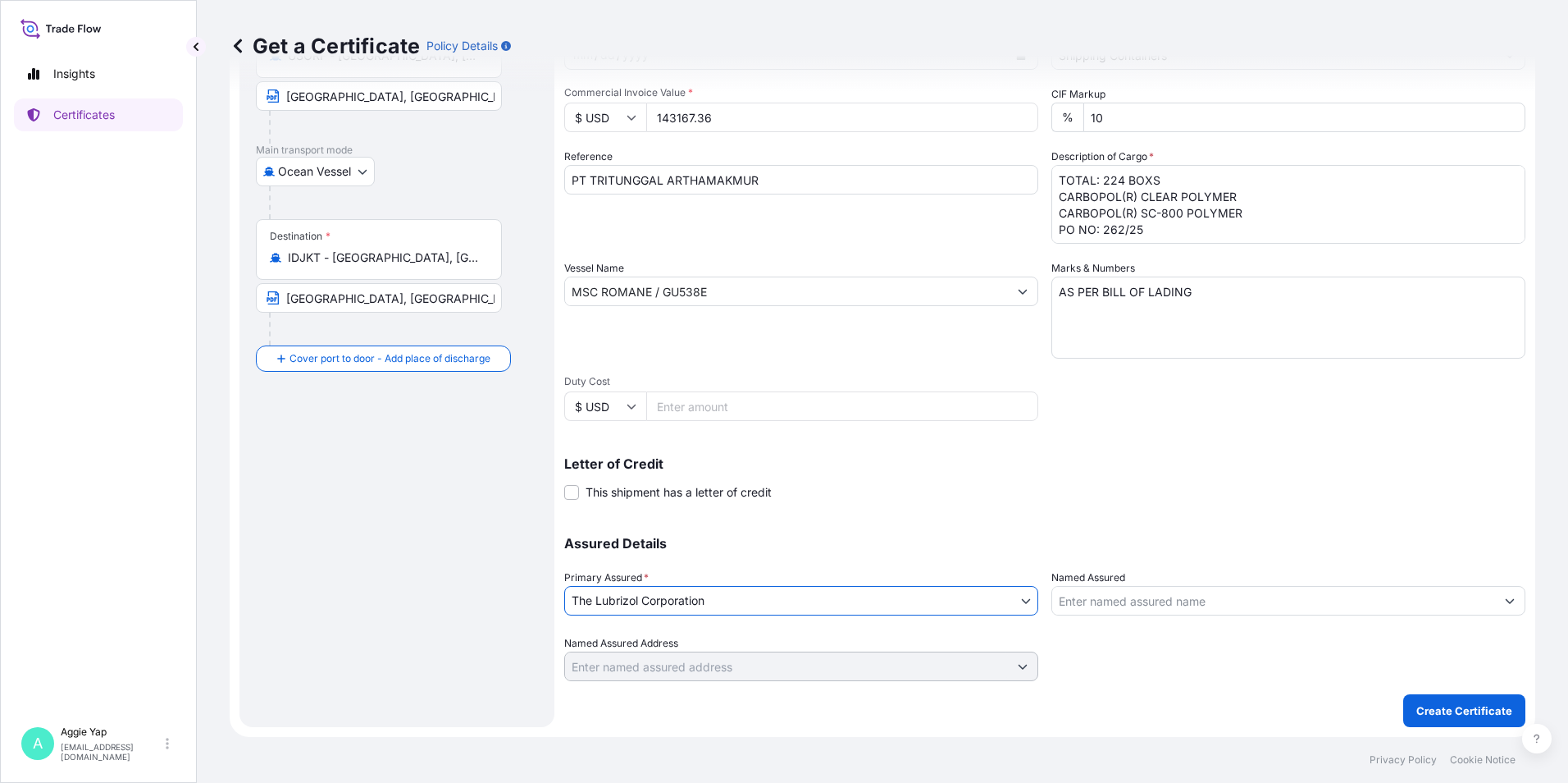
click at [1112, 603] on input "Named Assured" at bounding box center [1273, 600] width 443 height 29
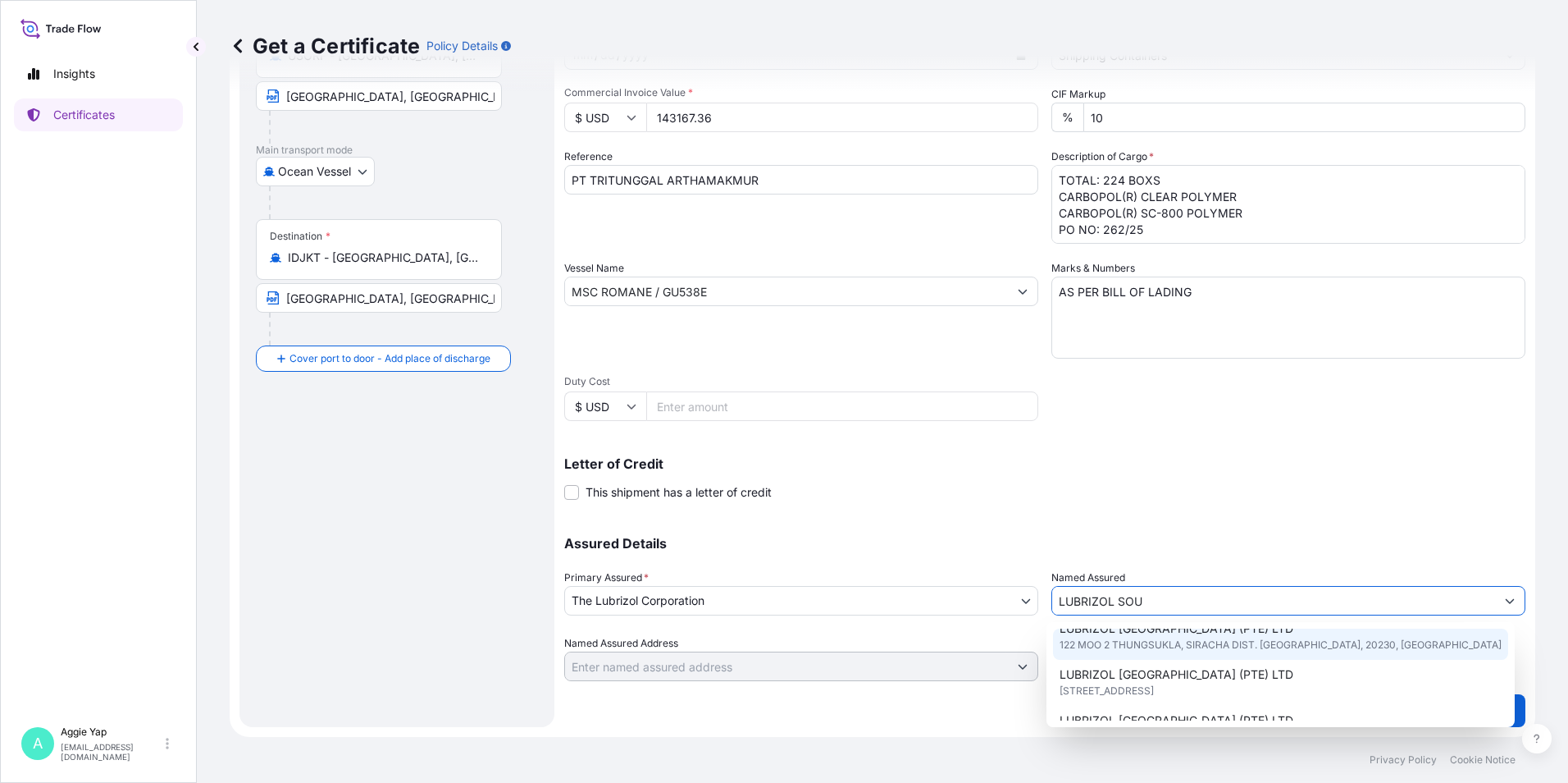
scroll to position [164, 0]
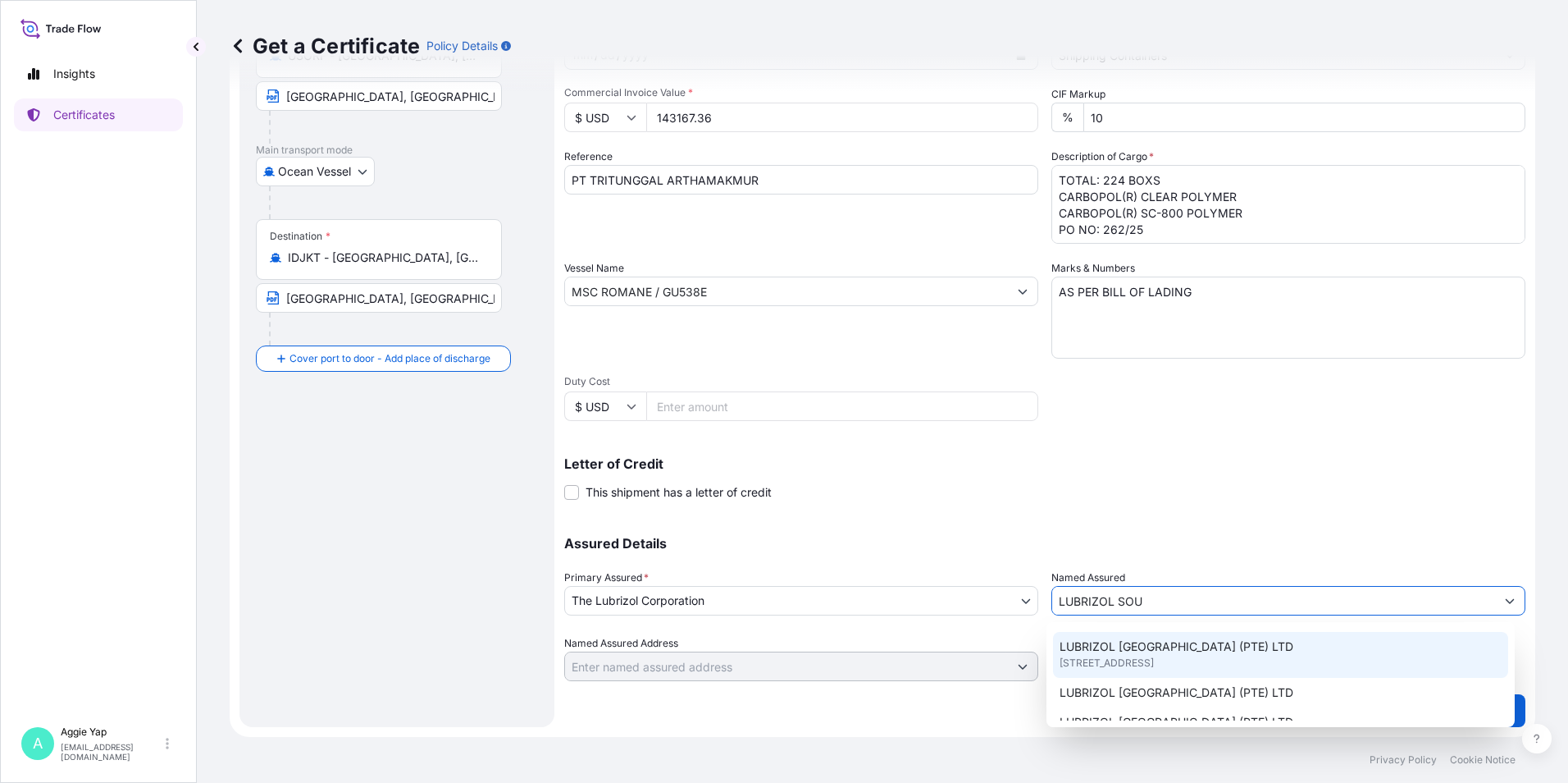
click at [1133, 666] on span "[STREET_ADDRESS]" at bounding box center [1106, 662] width 94 height 16
type input "LUBRIZOL [GEOGRAPHIC_DATA] (PTE) LTD"
type input "[STREET_ADDRESS]"
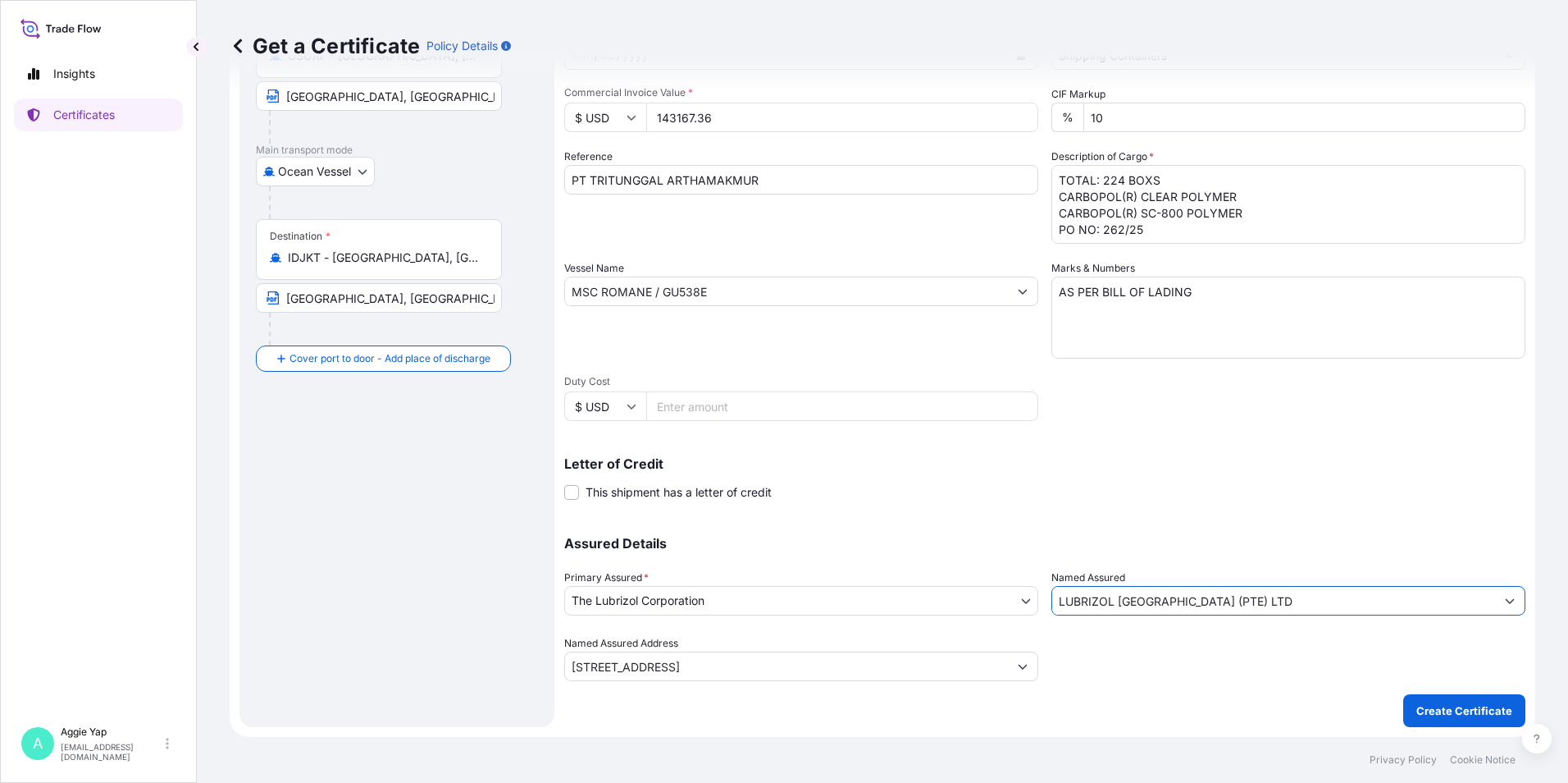
type input "LUBRIZOL [GEOGRAPHIC_DATA] (PTE) LTD"
click at [1145, 684] on div "Shipment Details Issue date * [DATE] Date of Departure * [DATE] Date of Arrival…" at bounding box center [1045, 313] width 961 height 828
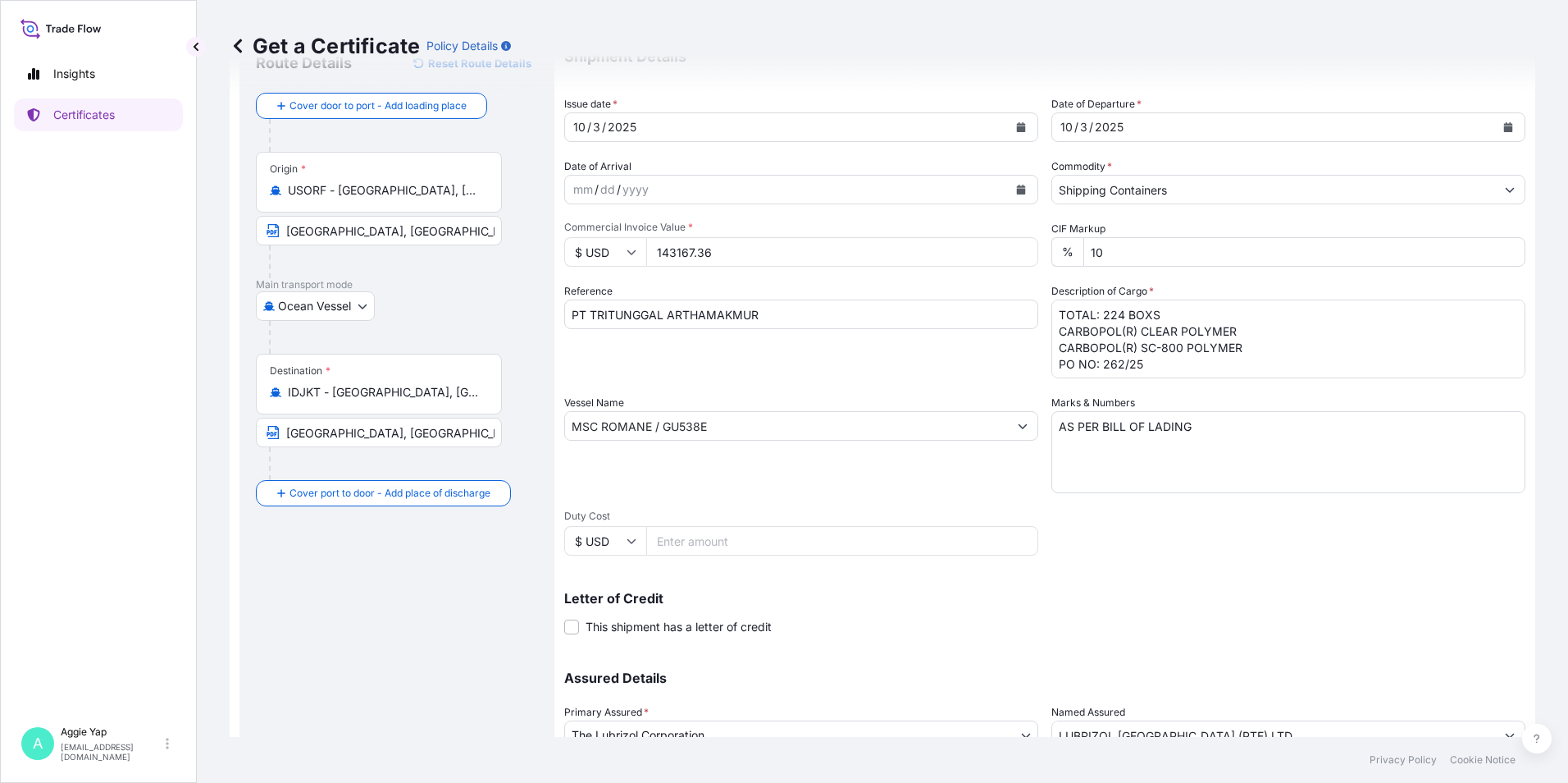
scroll to position [0, 0]
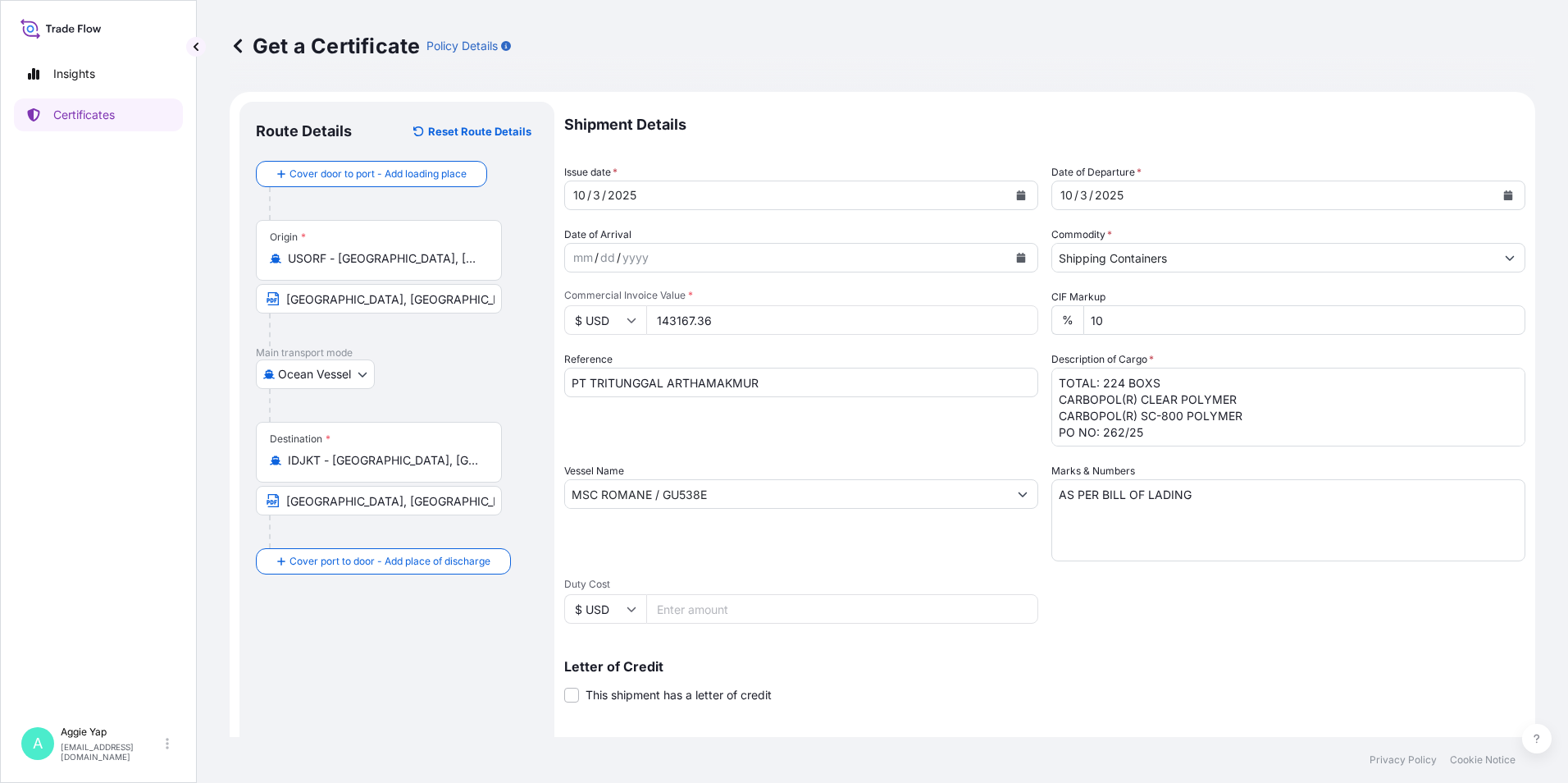
click at [420, 673] on div "Route Details Reset Route Details Cover door to port - Add loading place Place …" at bounding box center [396, 515] width 282 height 795
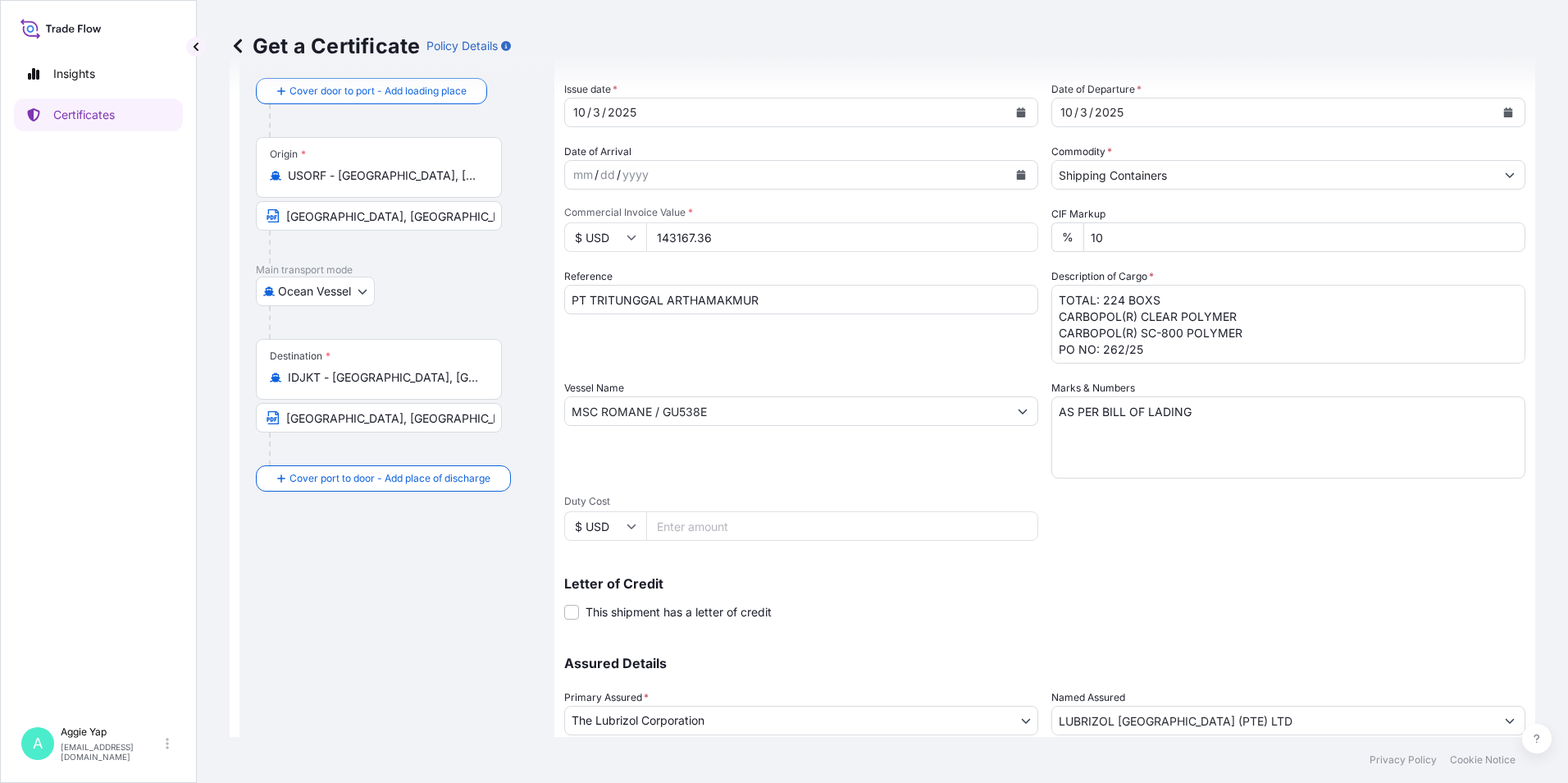
scroll to position [203, 0]
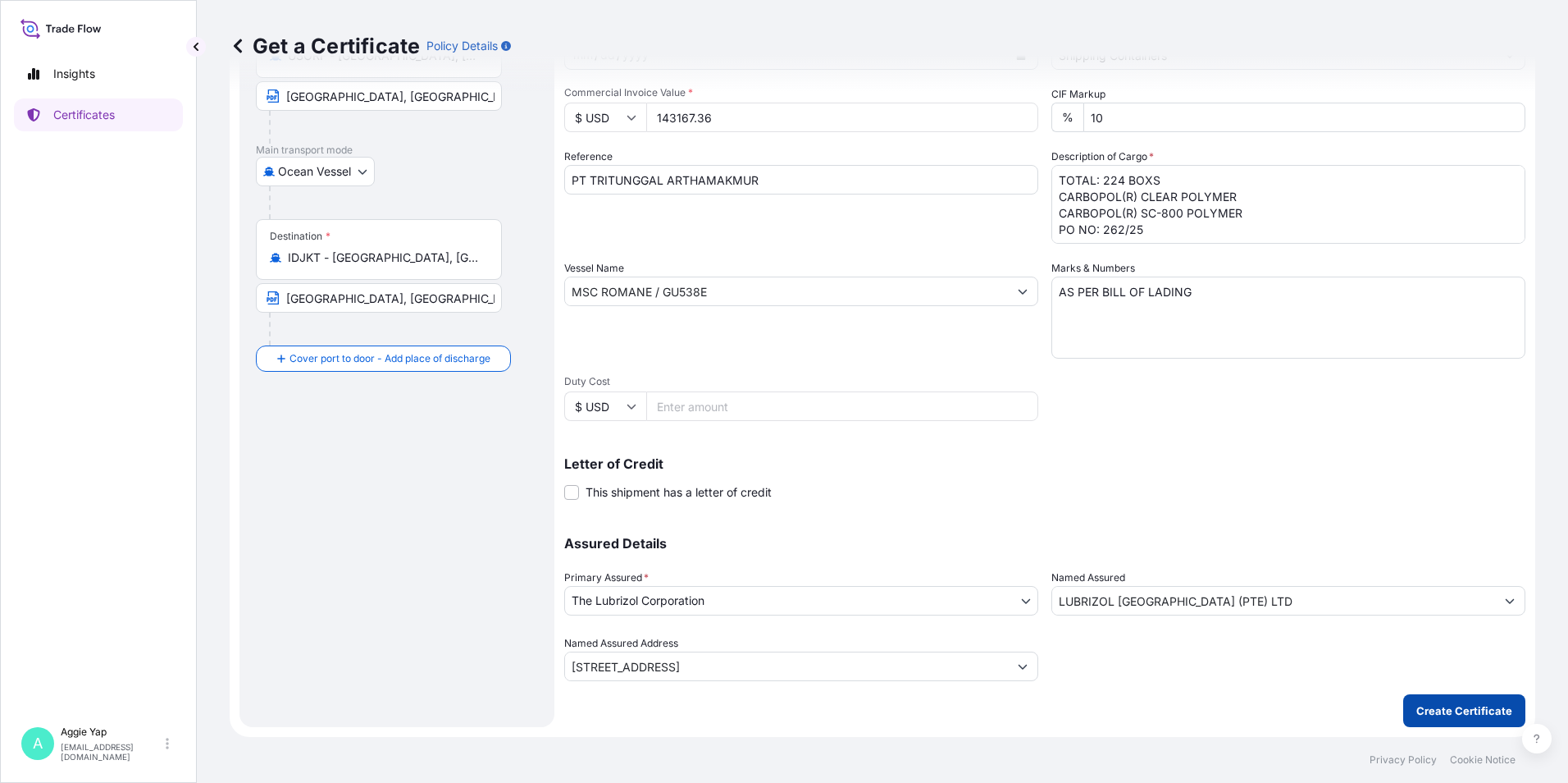
click at [1456, 710] on p "Create Certificate" at bounding box center [1464, 710] width 96 height 16
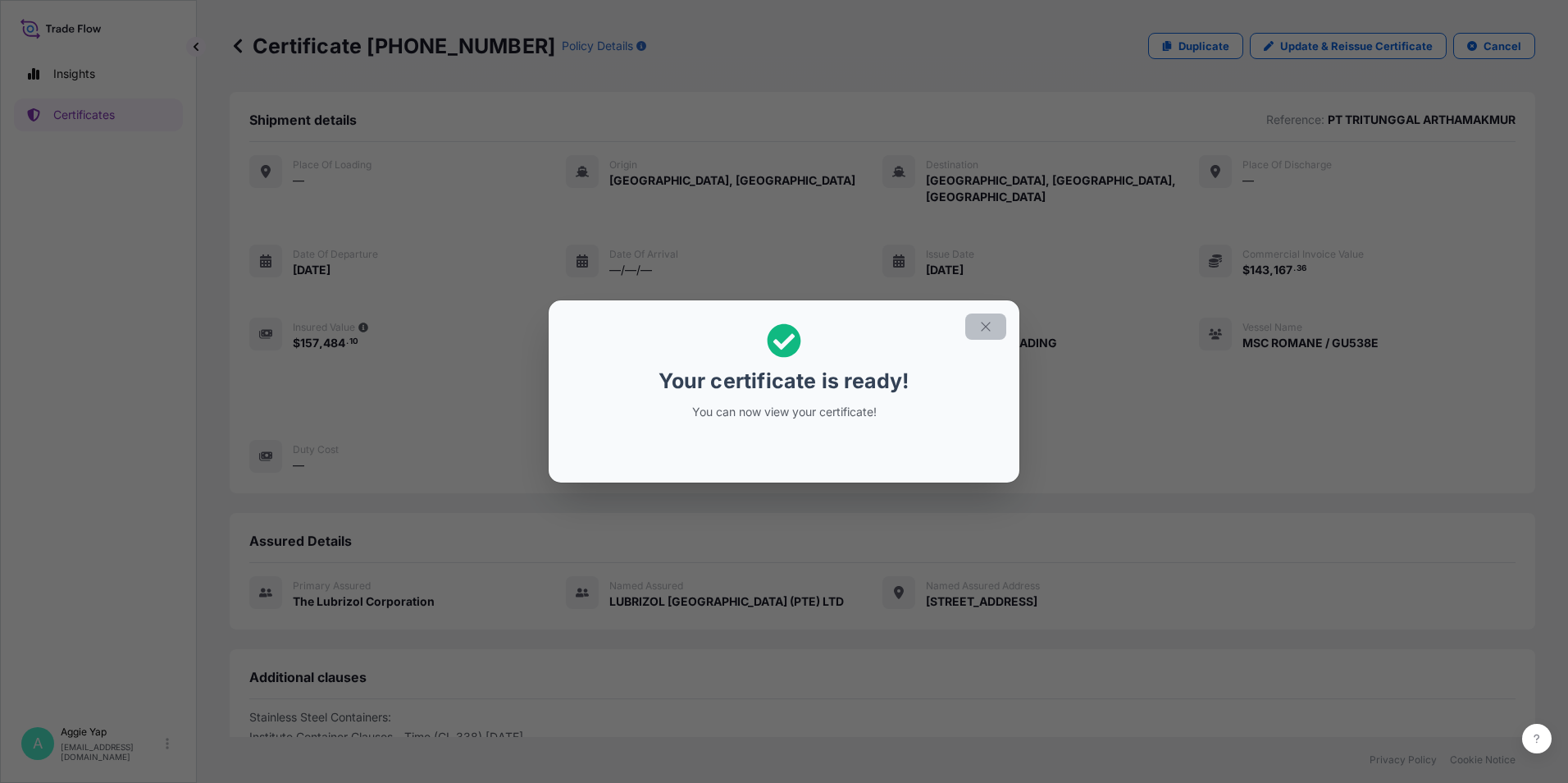
click at [991, 327] on icon "button" at bounding box center [986, 326] width 15 height 15
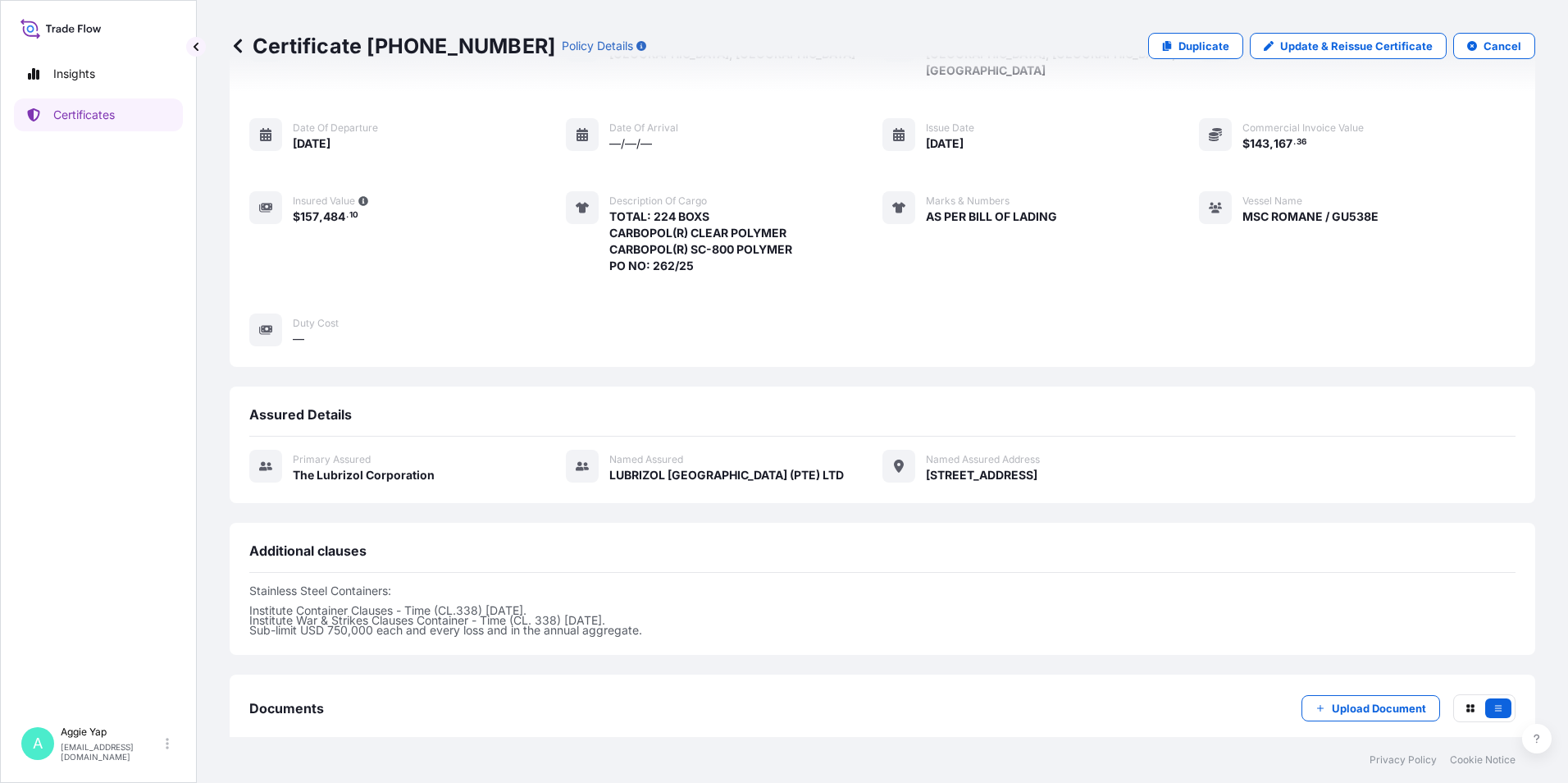
scroll to position [201, 0]
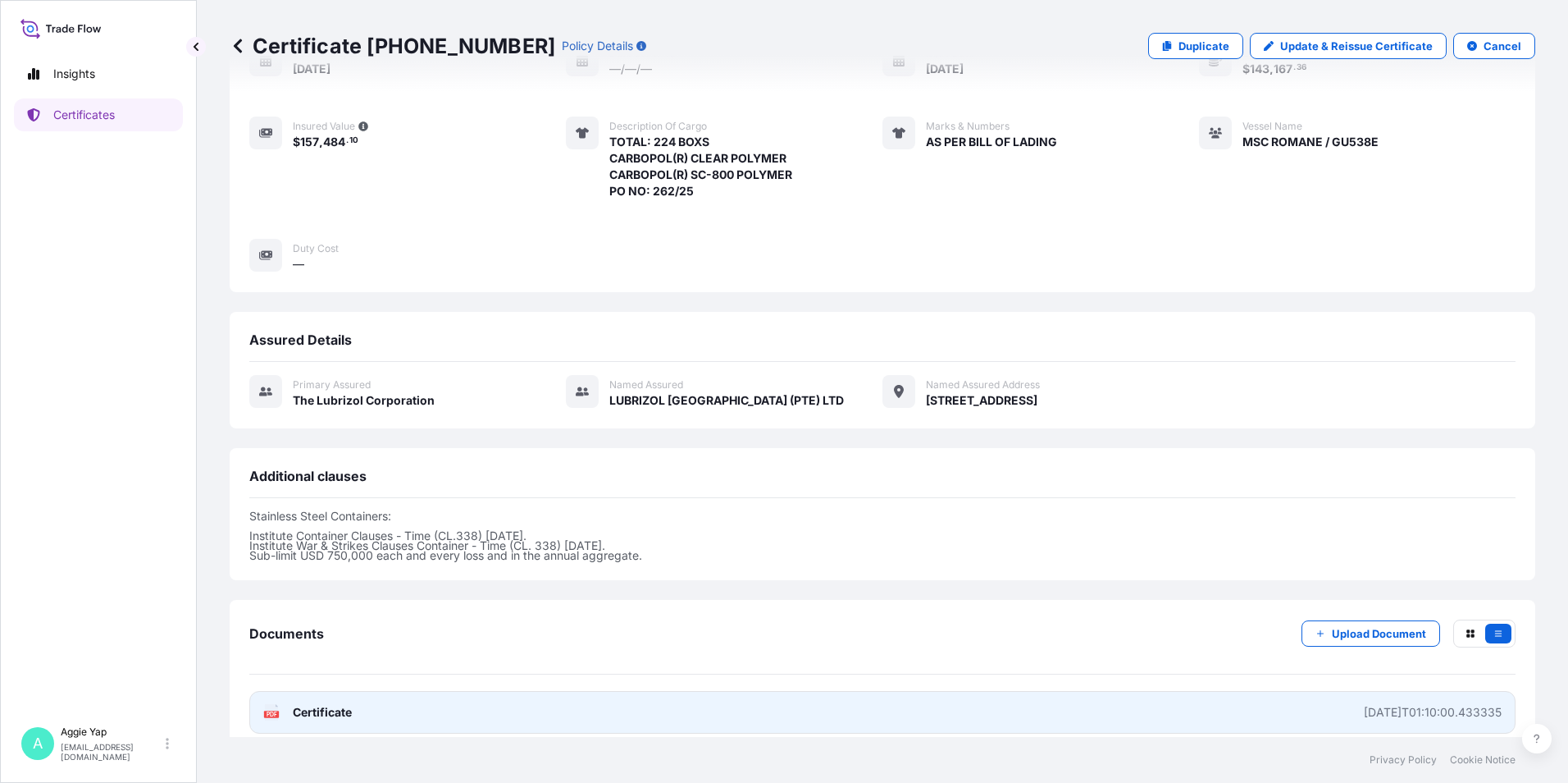
click at [331, 704] on span "Certificate" at bounding box center [322, 711] width 59 height 16
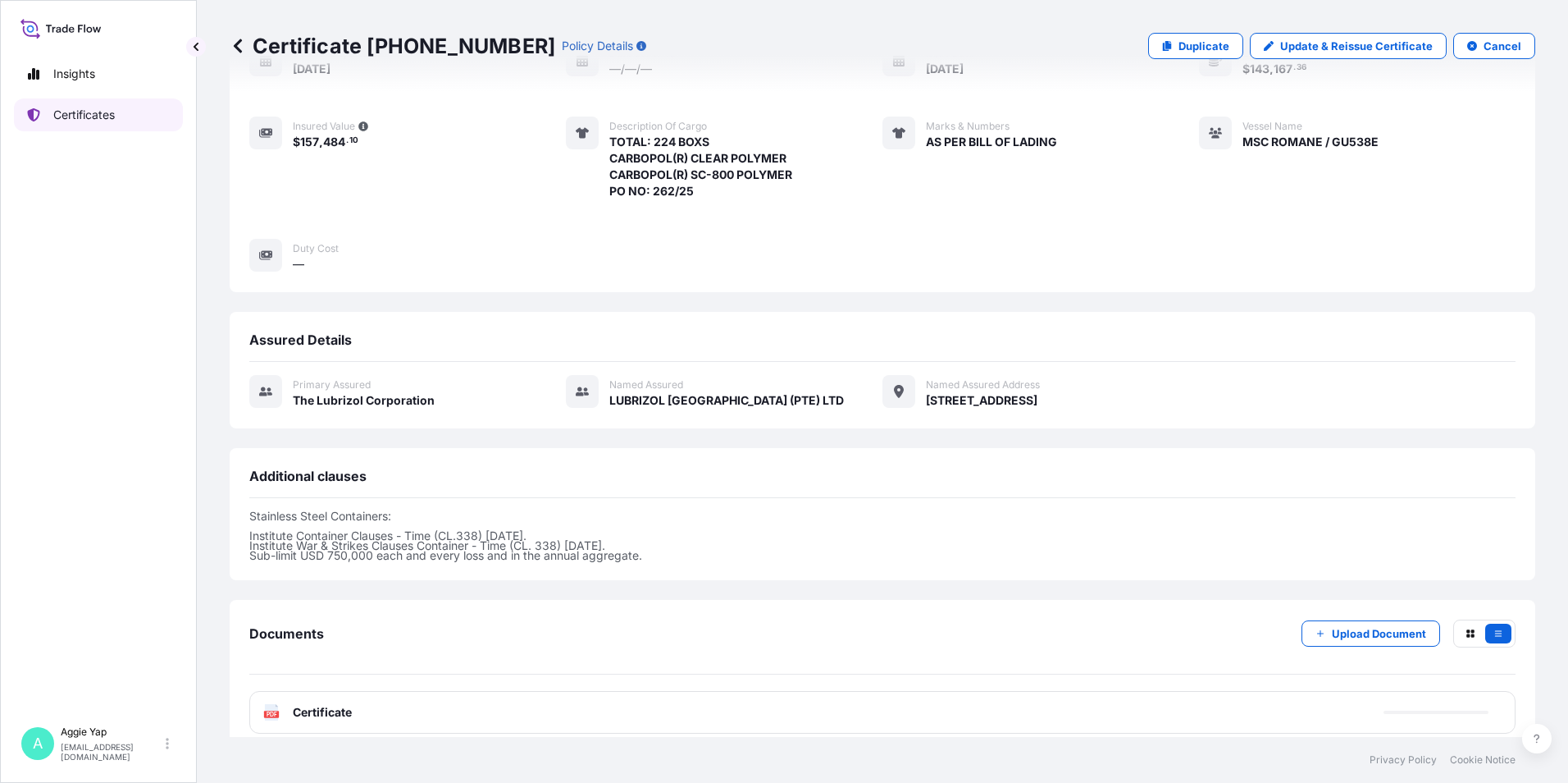
click at [85, 111] on p "Certificates" at bounding box center [84, 115] width 61 height 16
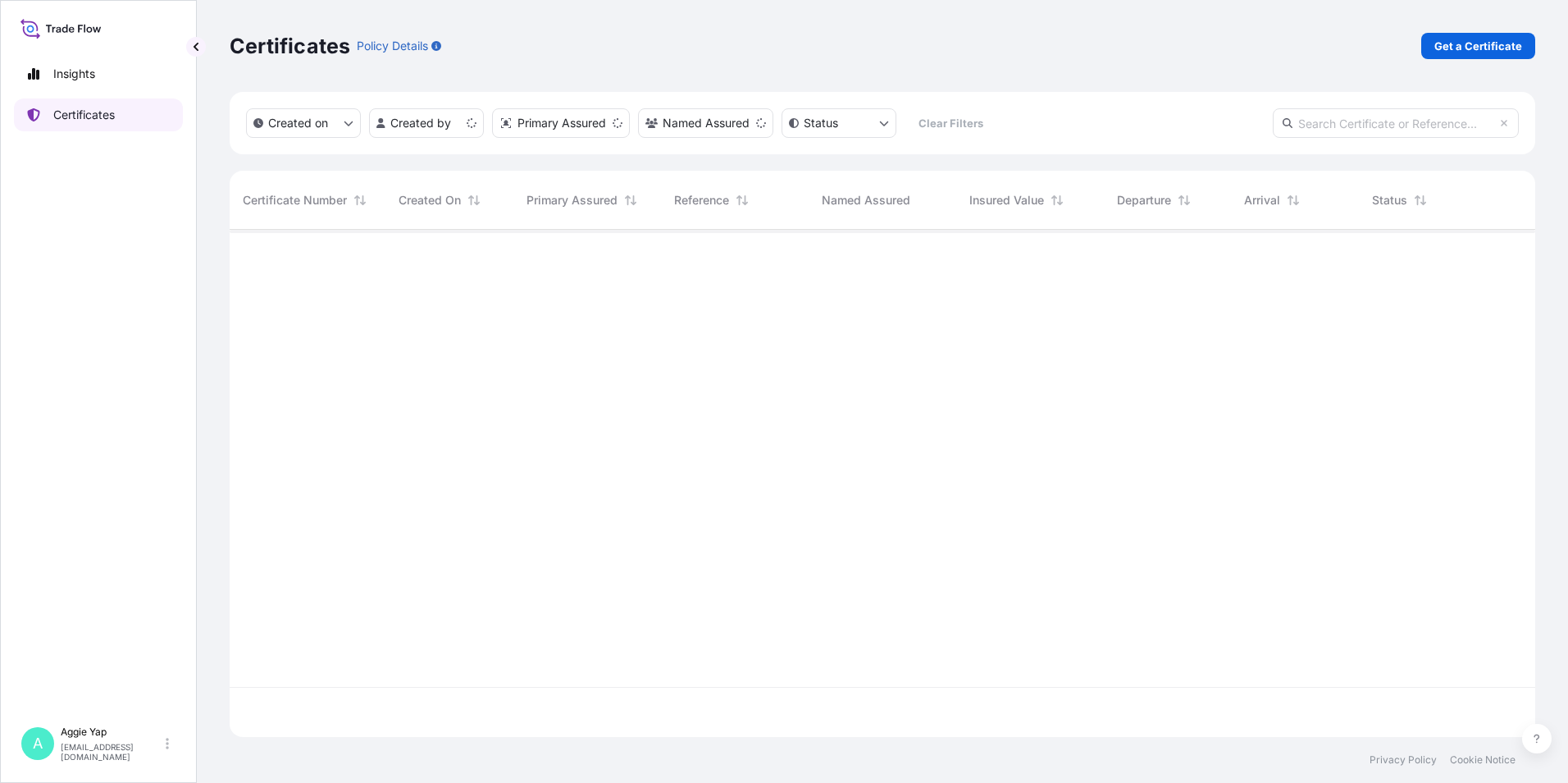
scroll to position [503, 1294]
